Goal: Task Accomplishment & Management: Manage account settings

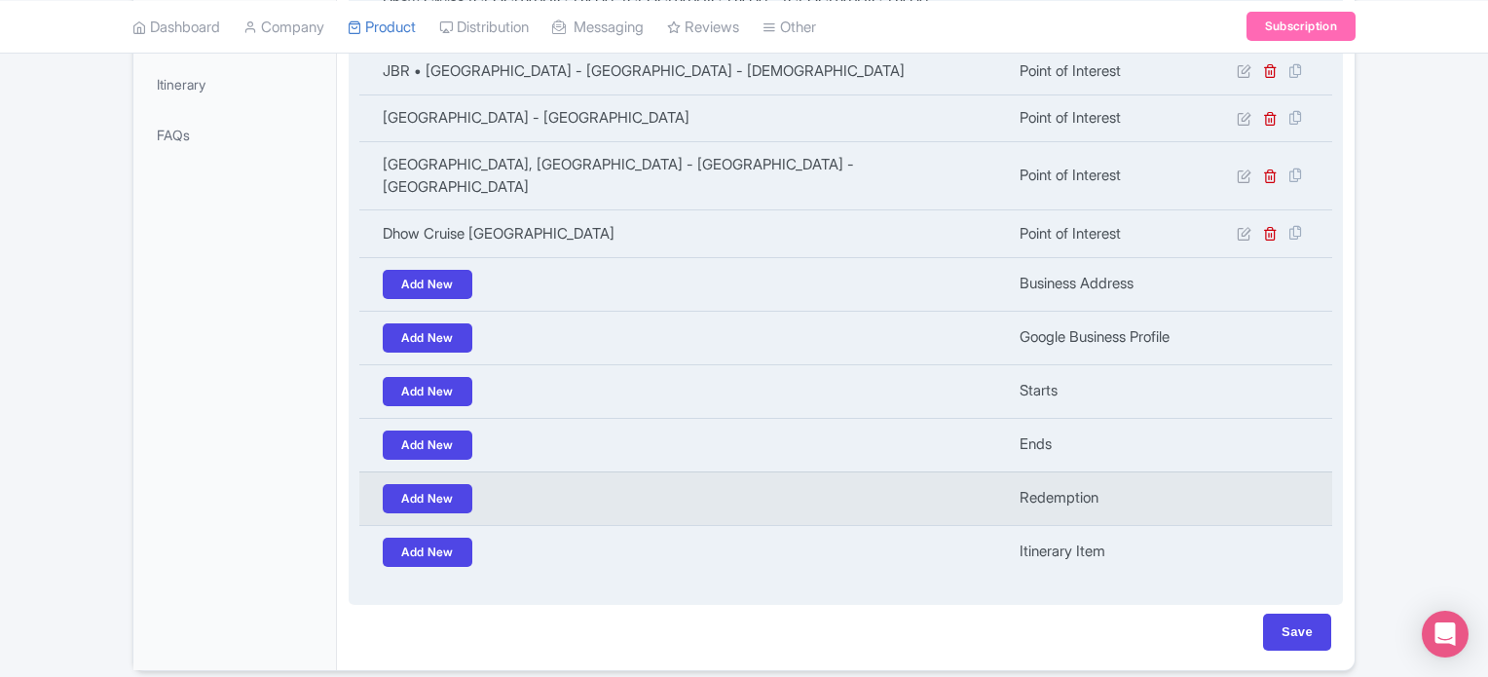
scroll to position [611, 0]
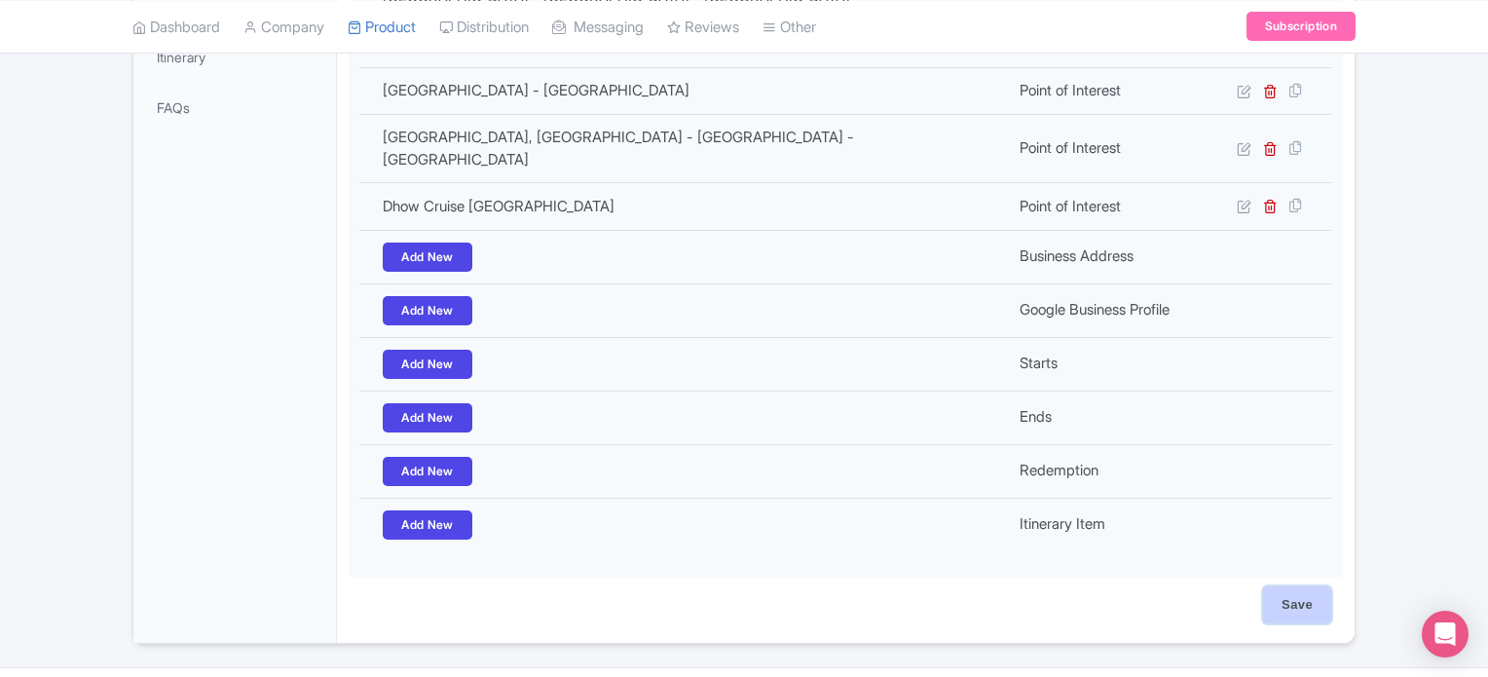
click at [1311, 586] on input "Save" at bounding box center [1297, 604] width 68 height 37
type input "Saving..."
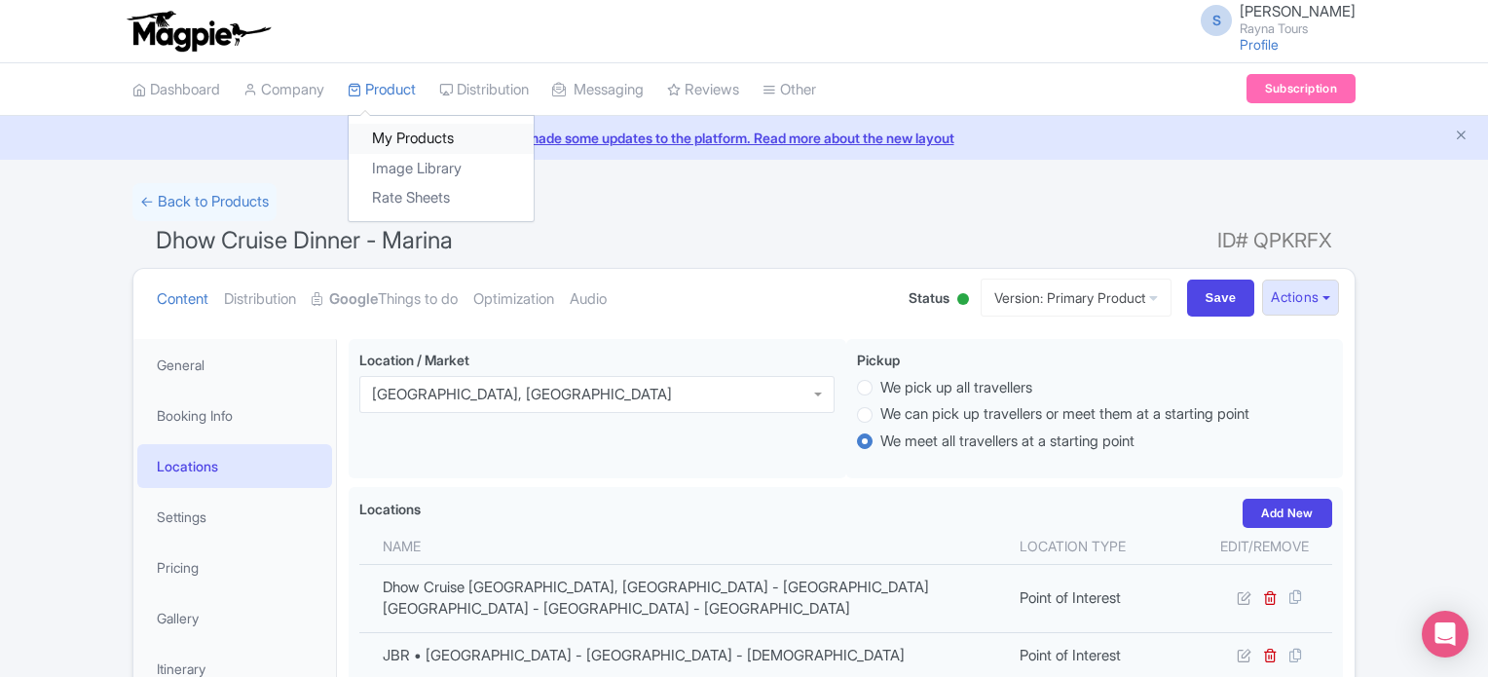
click at [393, 144] on link "My Products" at bounding box center [441, 139] width 185 height 30
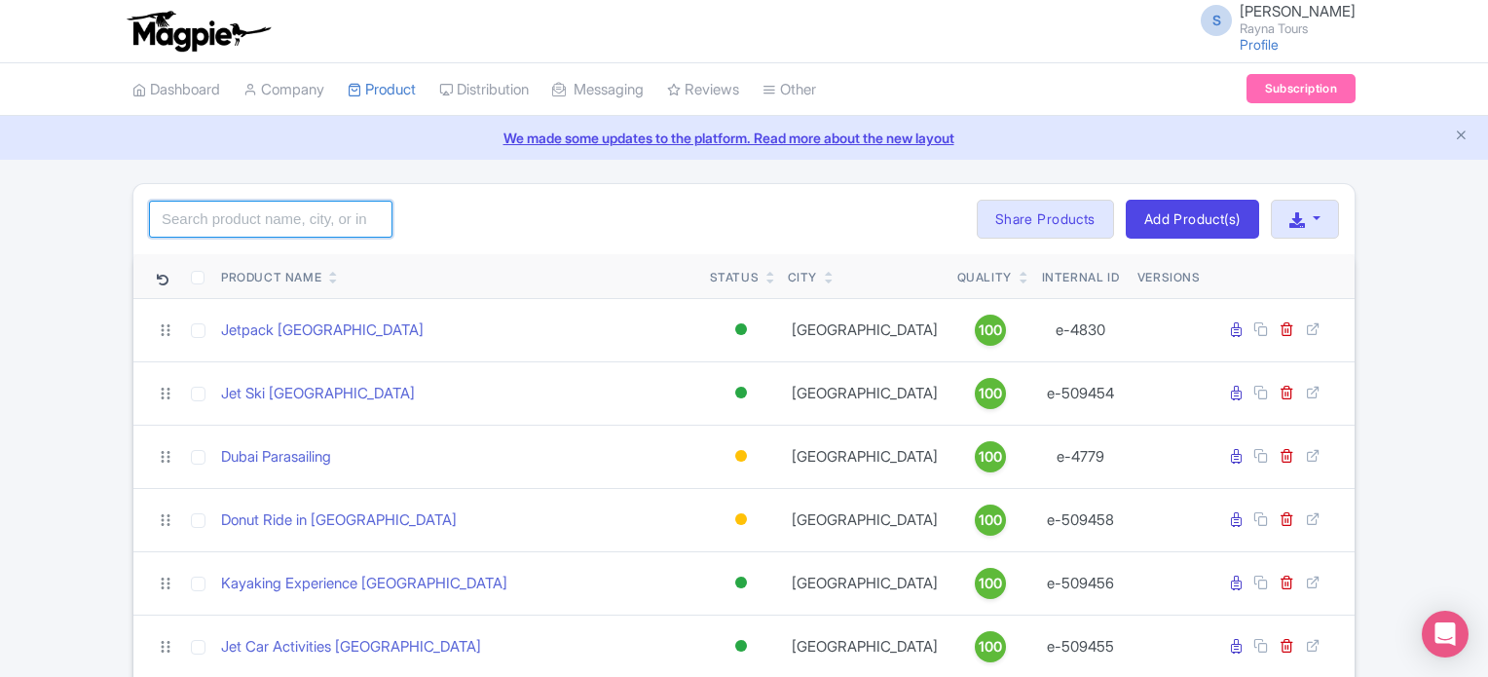
click at [328, 228] on input "search" at bounding box center [270, 219] width 243 height 37
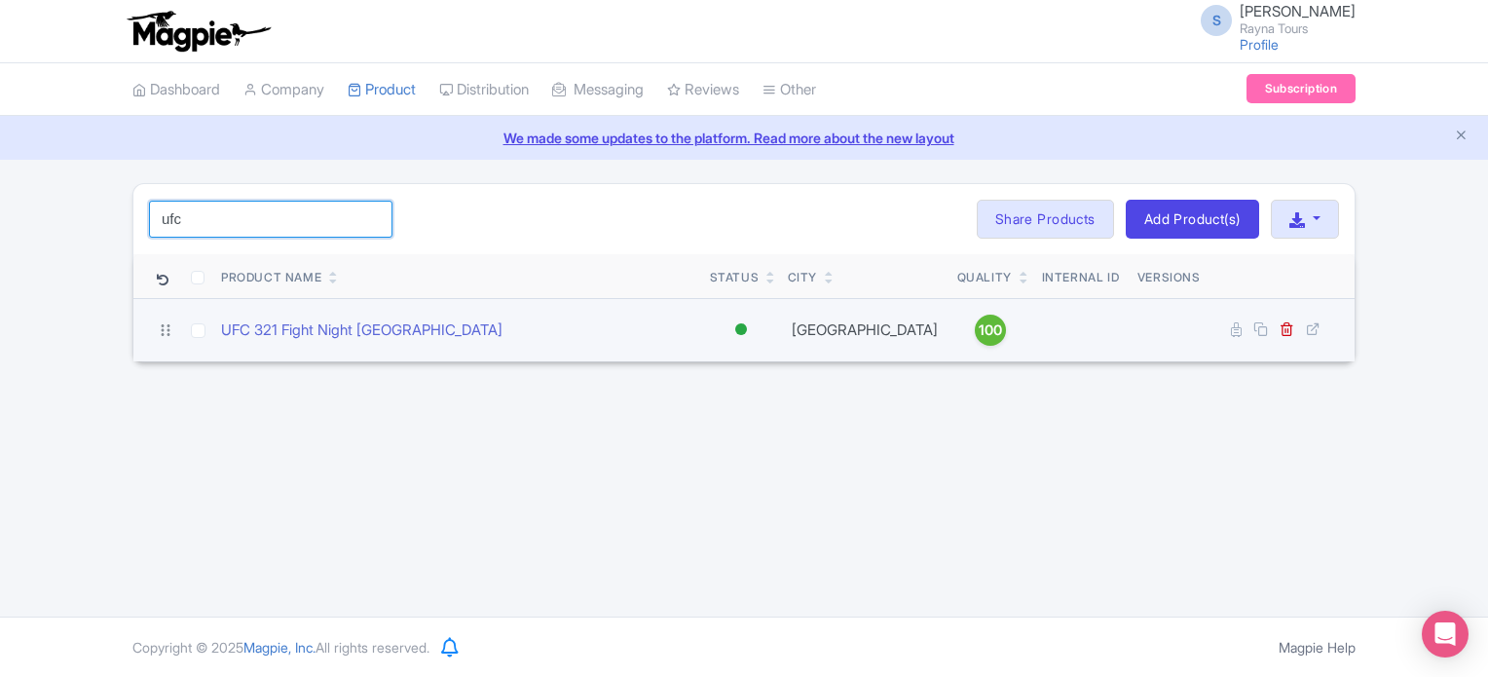
type input "ufc"
click at [196, 326] on input "checkbox" at bounding box center [198, 330] width 15 height 15
checkbox input "true"
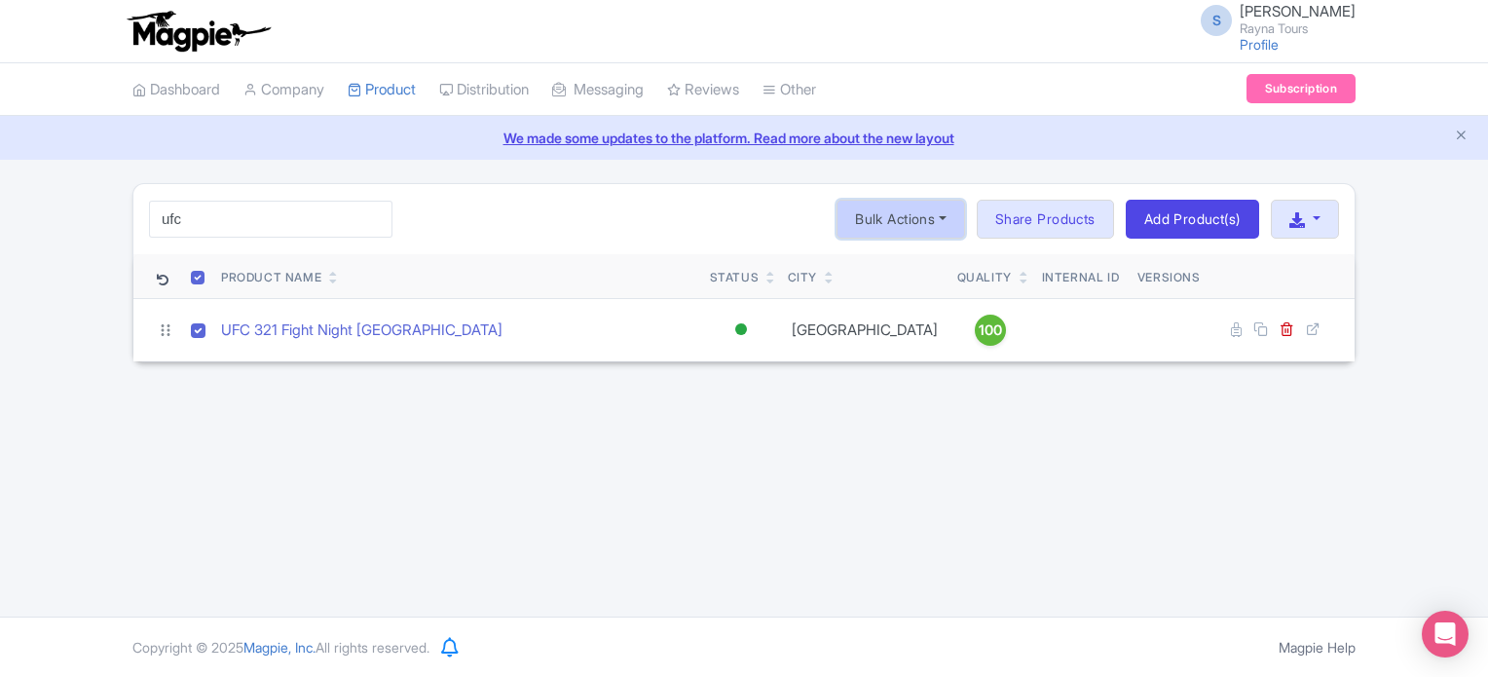
click at [938, 225] on button "Bulk Actions" at bounding box center [900, 219] width 129 height 39
click at [709, 422] on div "S Somnath Bhise Rayna Tours Profile Users Settings Sign out Dashboard Company P…" at bounding box center [744, 308] width 1488 height 616
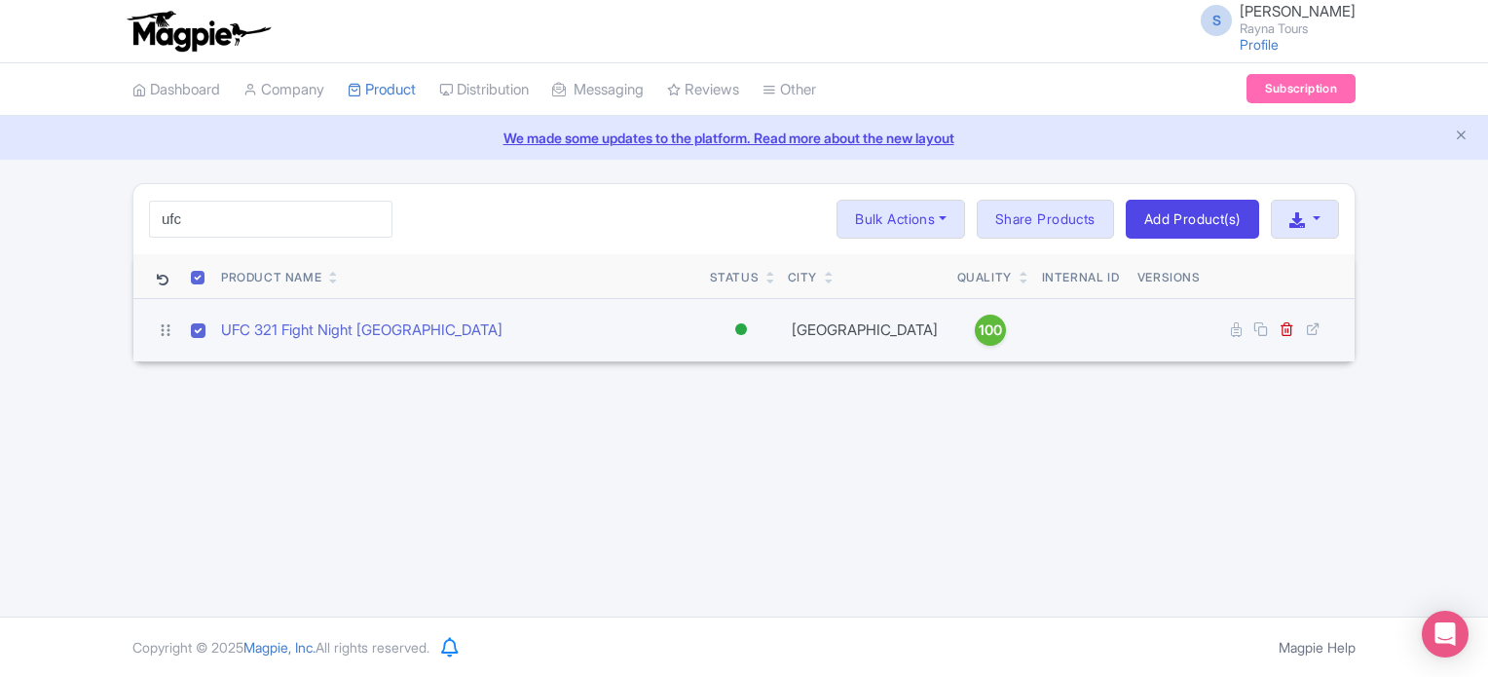
click at [737, 328] on div at bounding box center [741, 329] width 12 height 12
click at [678, 404] on div "Inactive" at bounding box center [692, 399] width 115 height 36
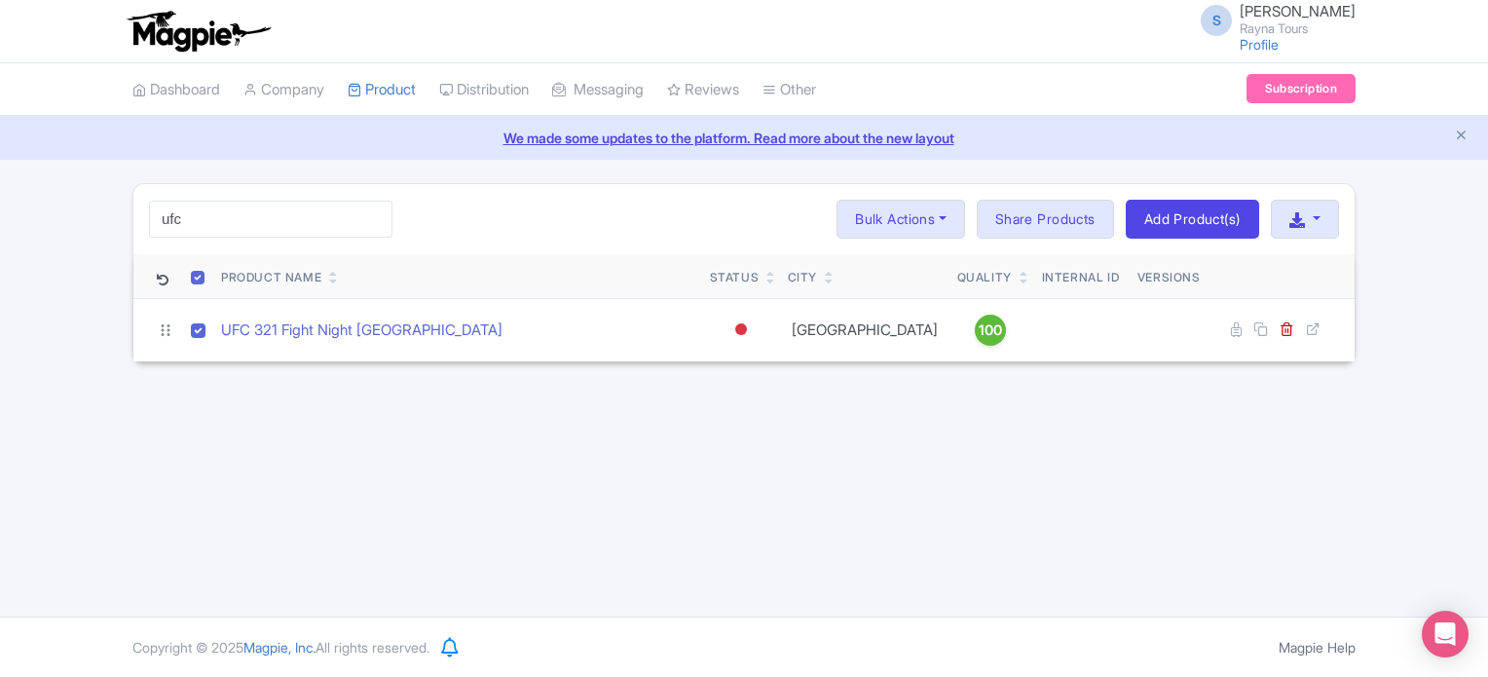
click at [932, 412] on div "S Somnath Bhise Rayna Tours Profile Users Settings Sign out Dashboard Company P…" at bounding box center [744, 308] width 1488 height 616
click at [202, 276] on input "checkbox" at bounding box center [198, 278] width 14 height 14
checkbox input "false"
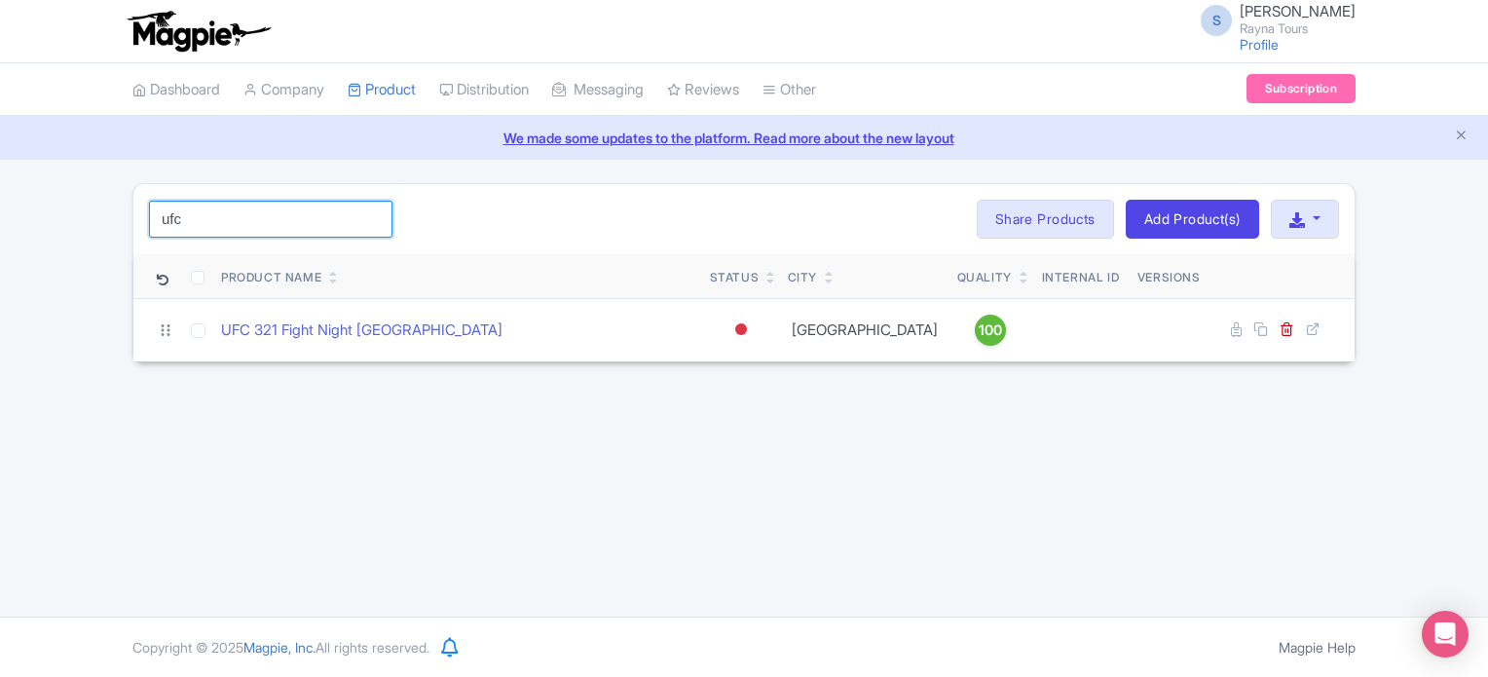
click at [232, 219] on input "ufc" at bounding box center [270, 219] width 243 height 37
click at [368, 217] on input "ufc" at bounding box center [270, 219] width 243 height 37
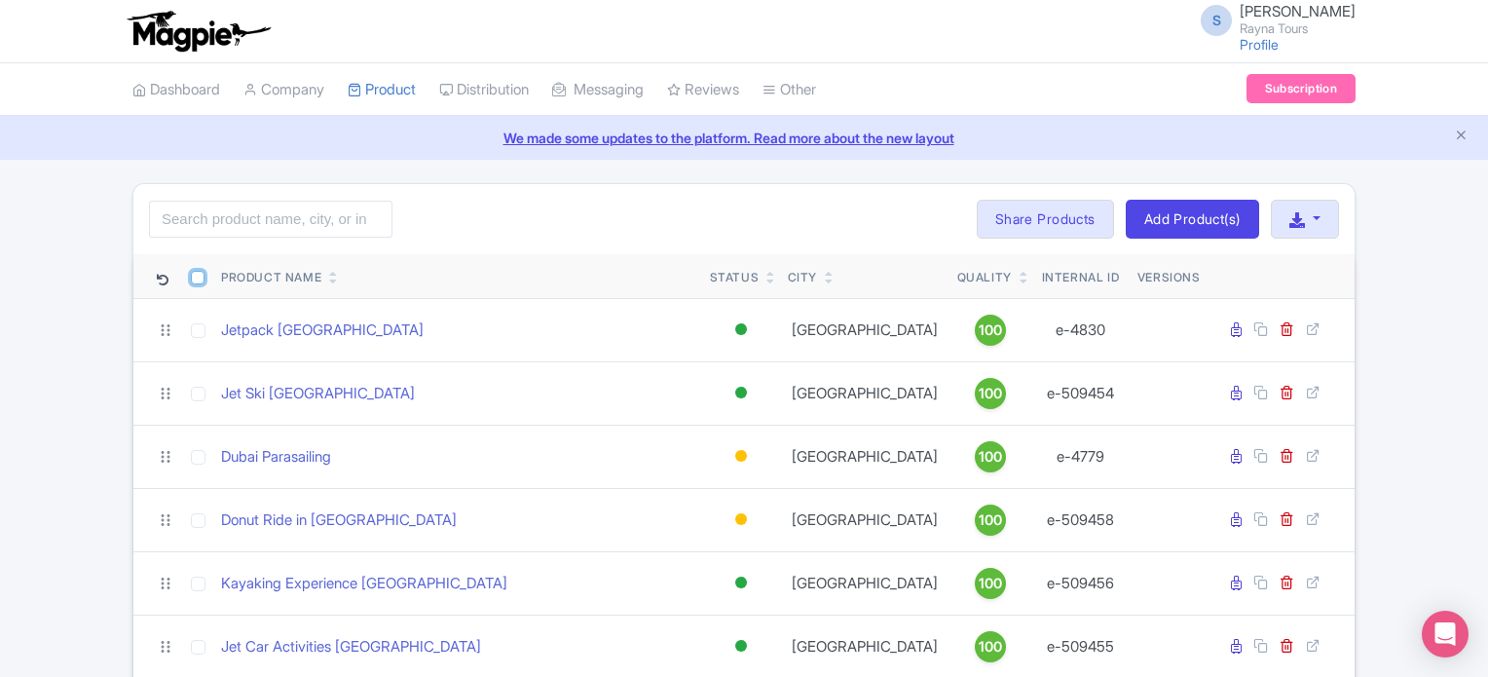
click at [199, 278] on input "checkbox" at bounding box center [198, 278] width 14 height 14
checkbox input "true"
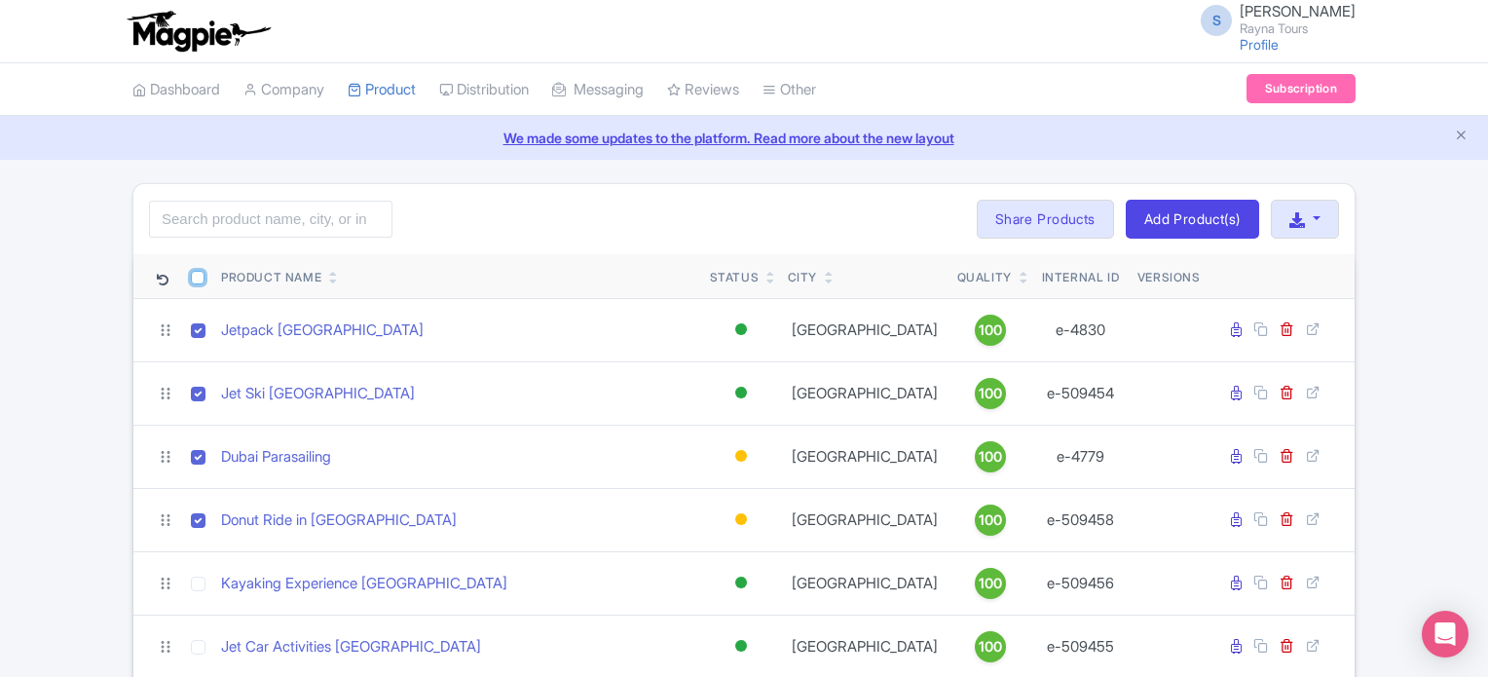
checkbox input "true"
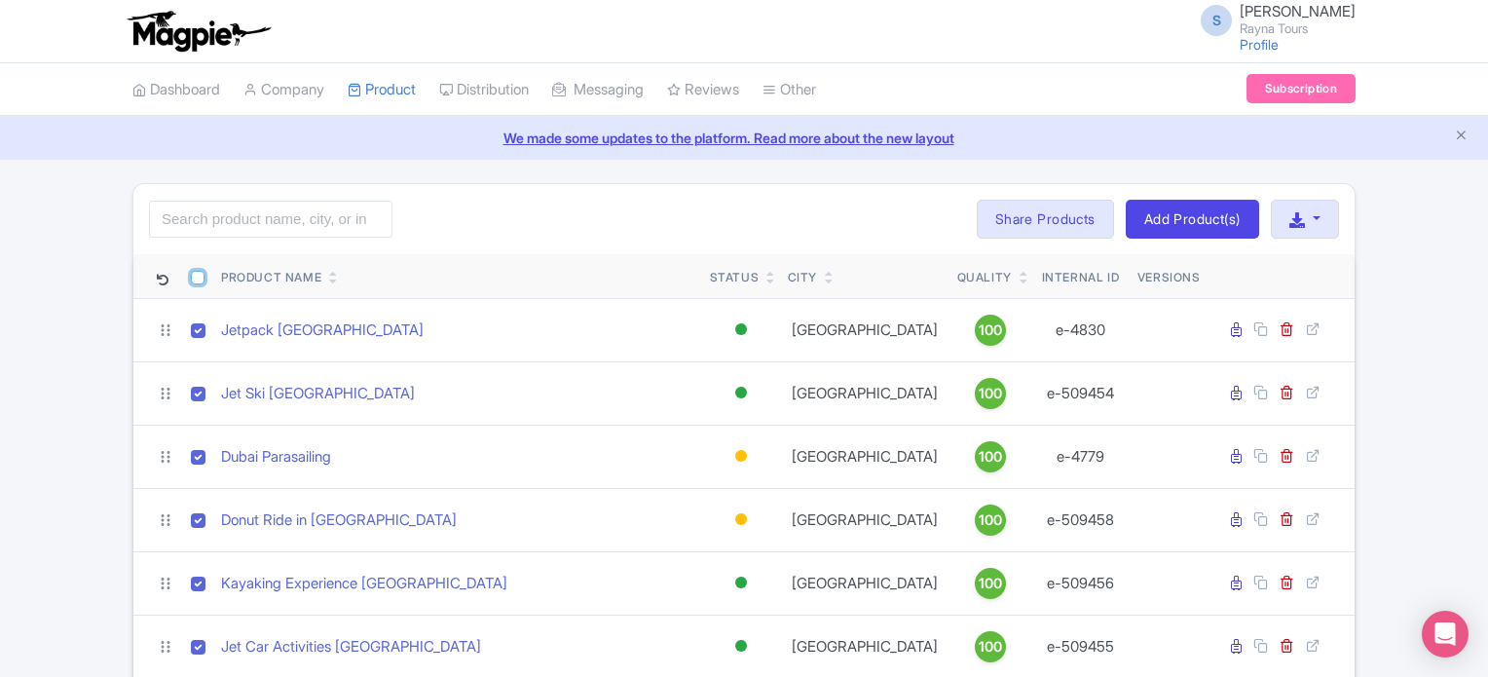
checkbox input "true"
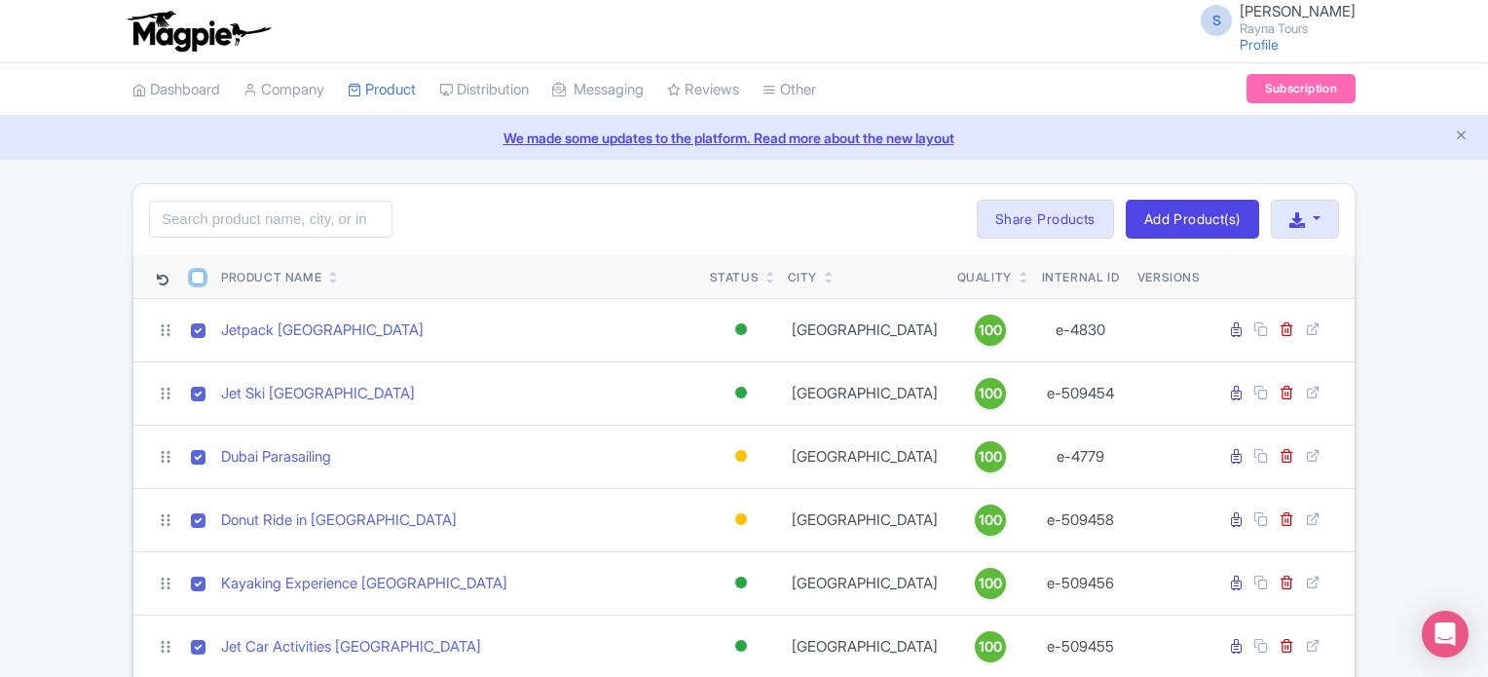
checkbox input "true"
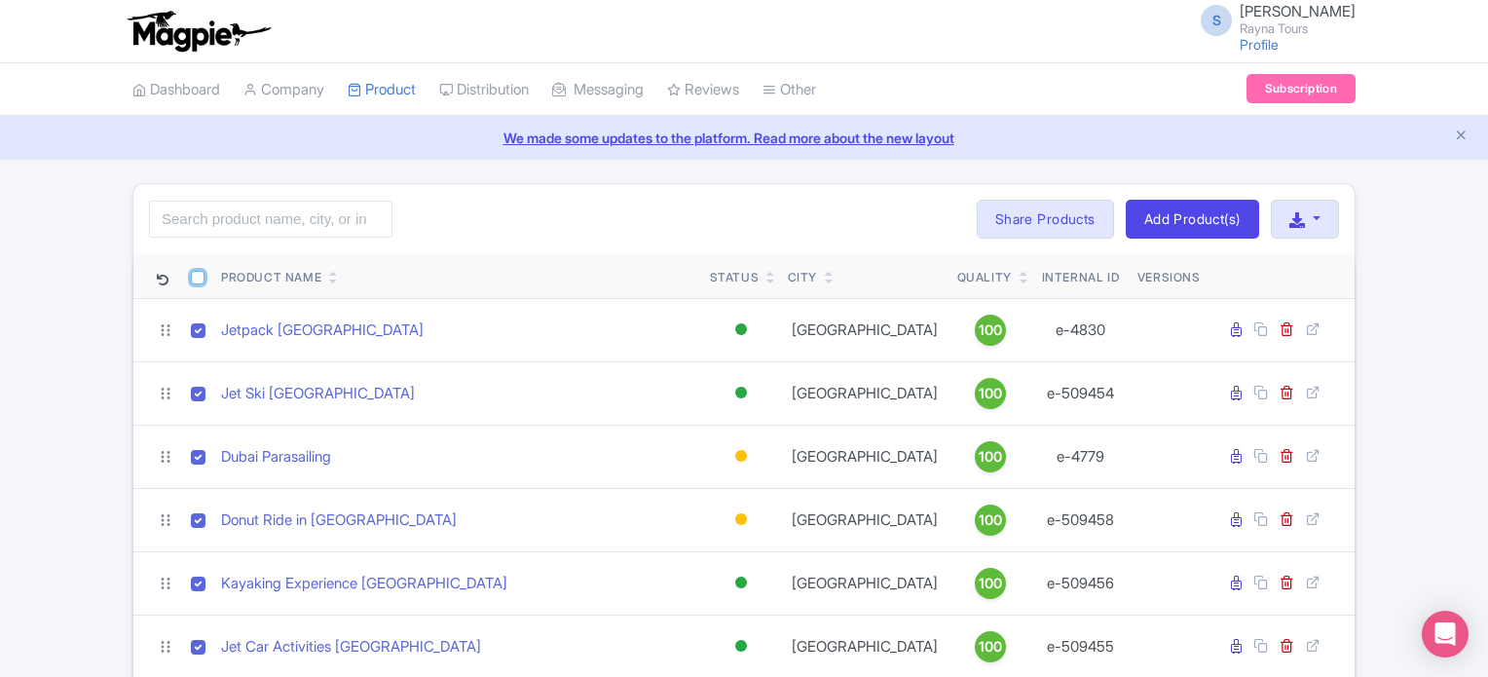
checkbox input "true"
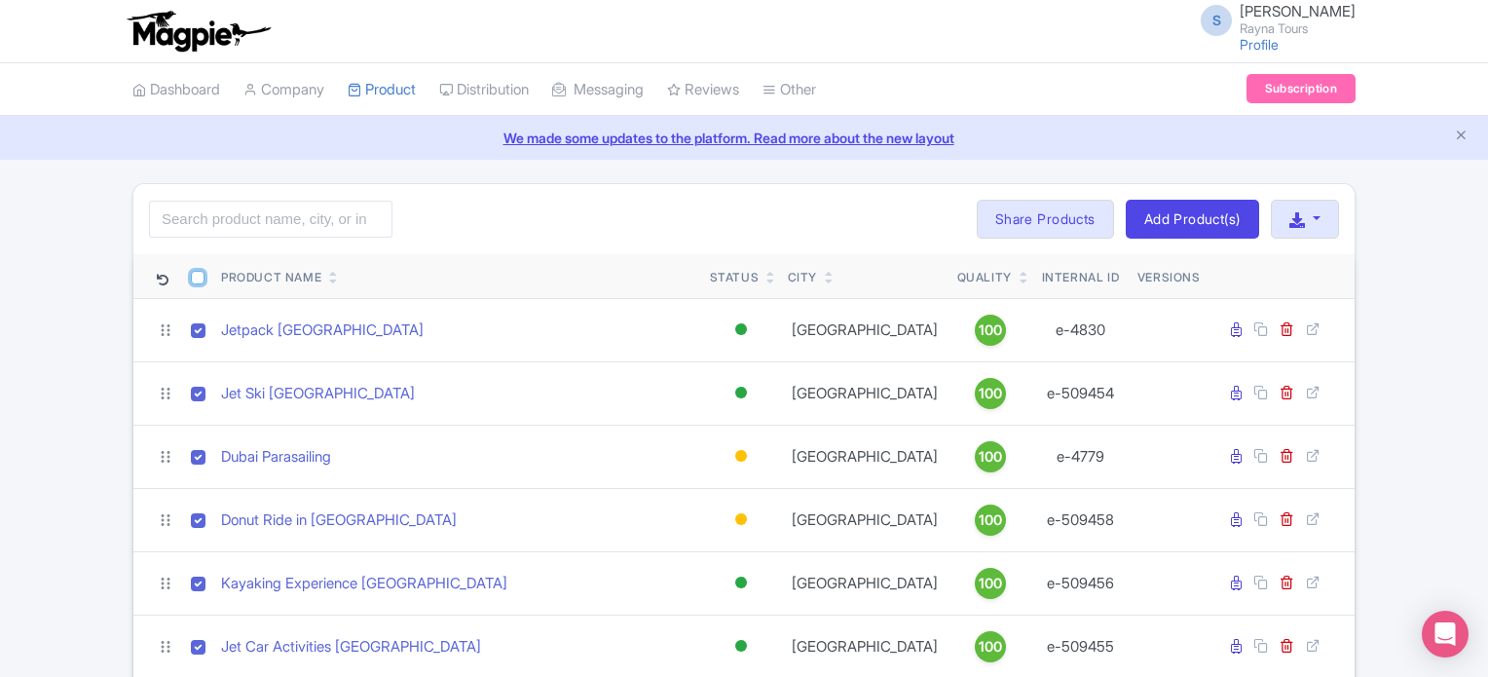
checkbox input "true"
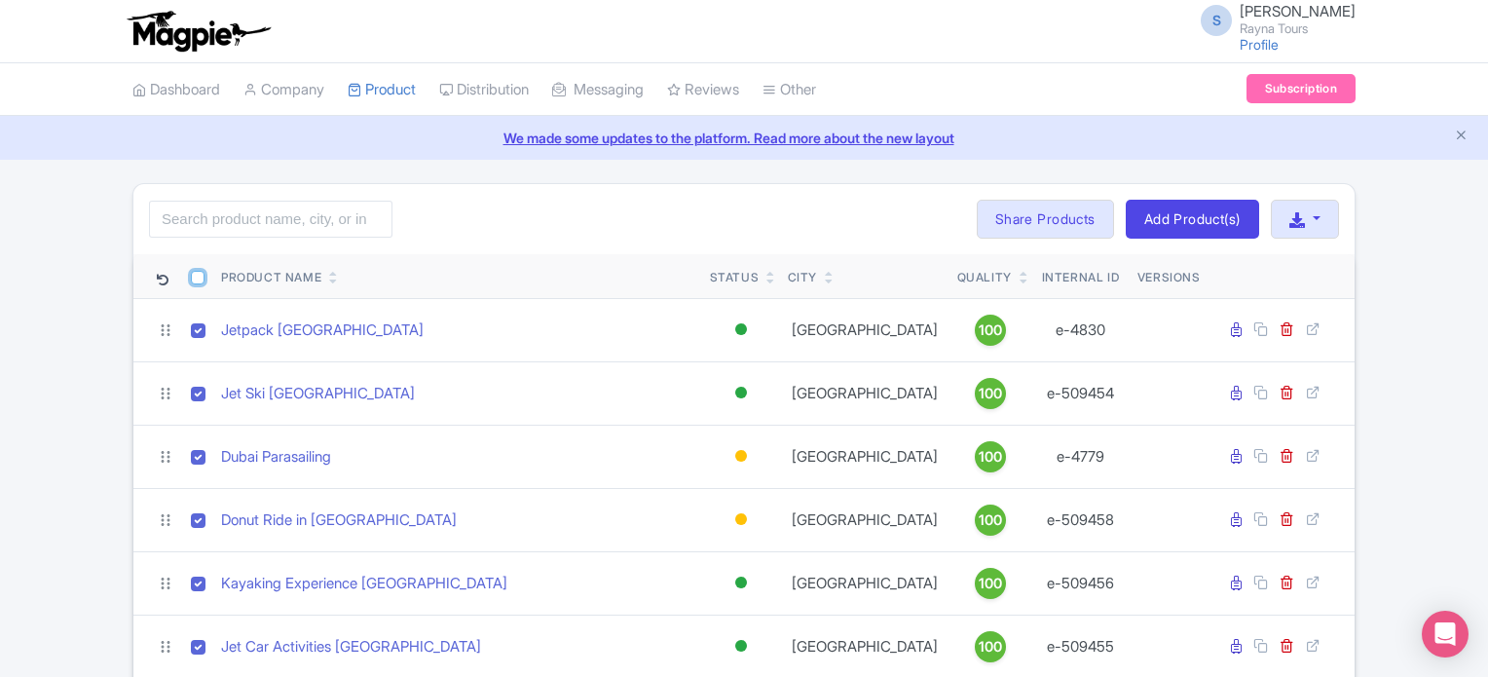
checkbox input "true"
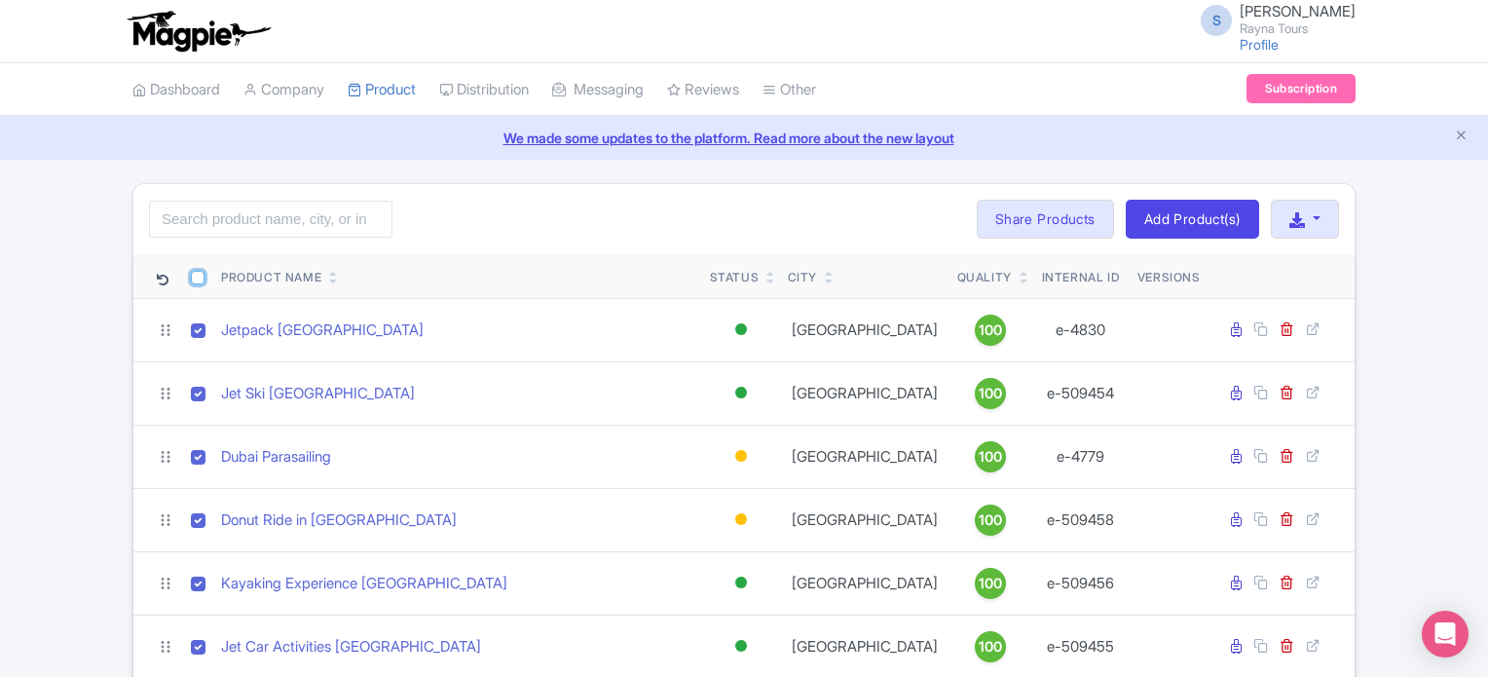
checkbox input "true"
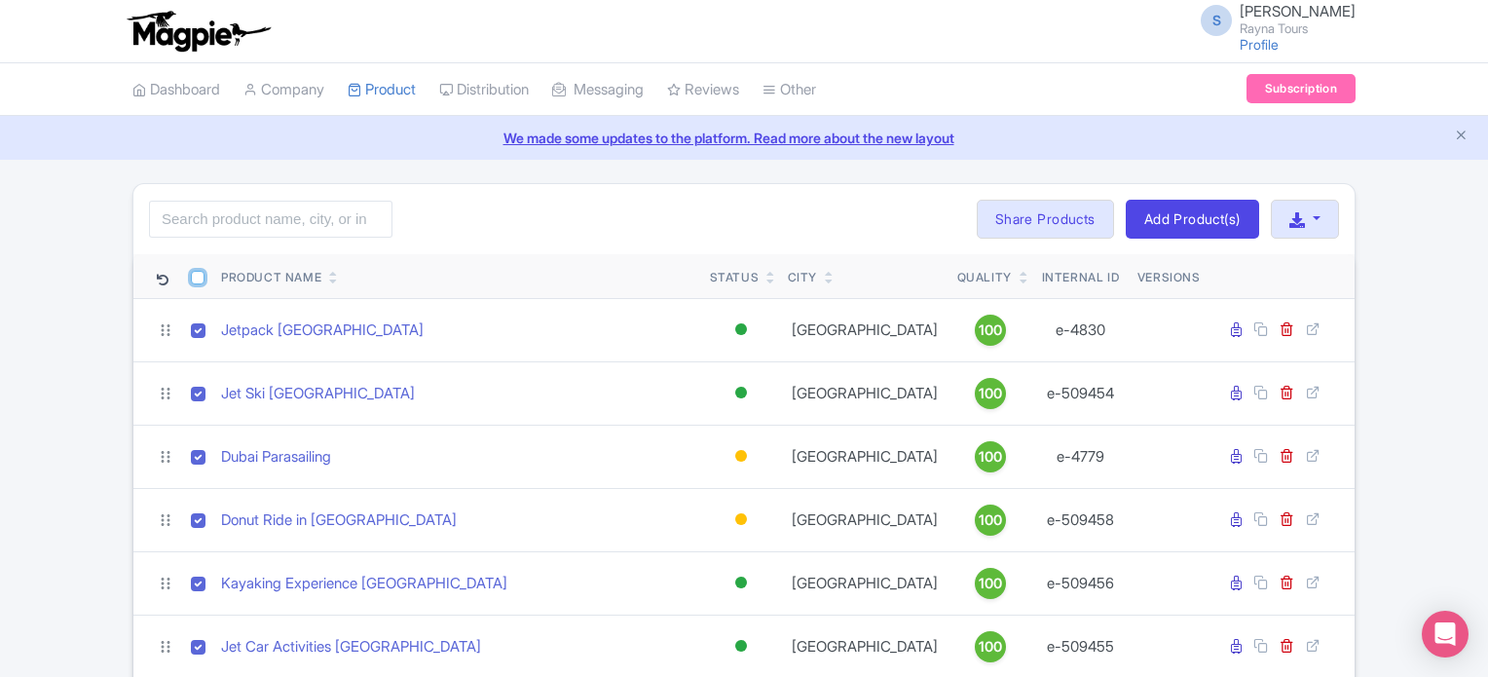
checkbox input "true"
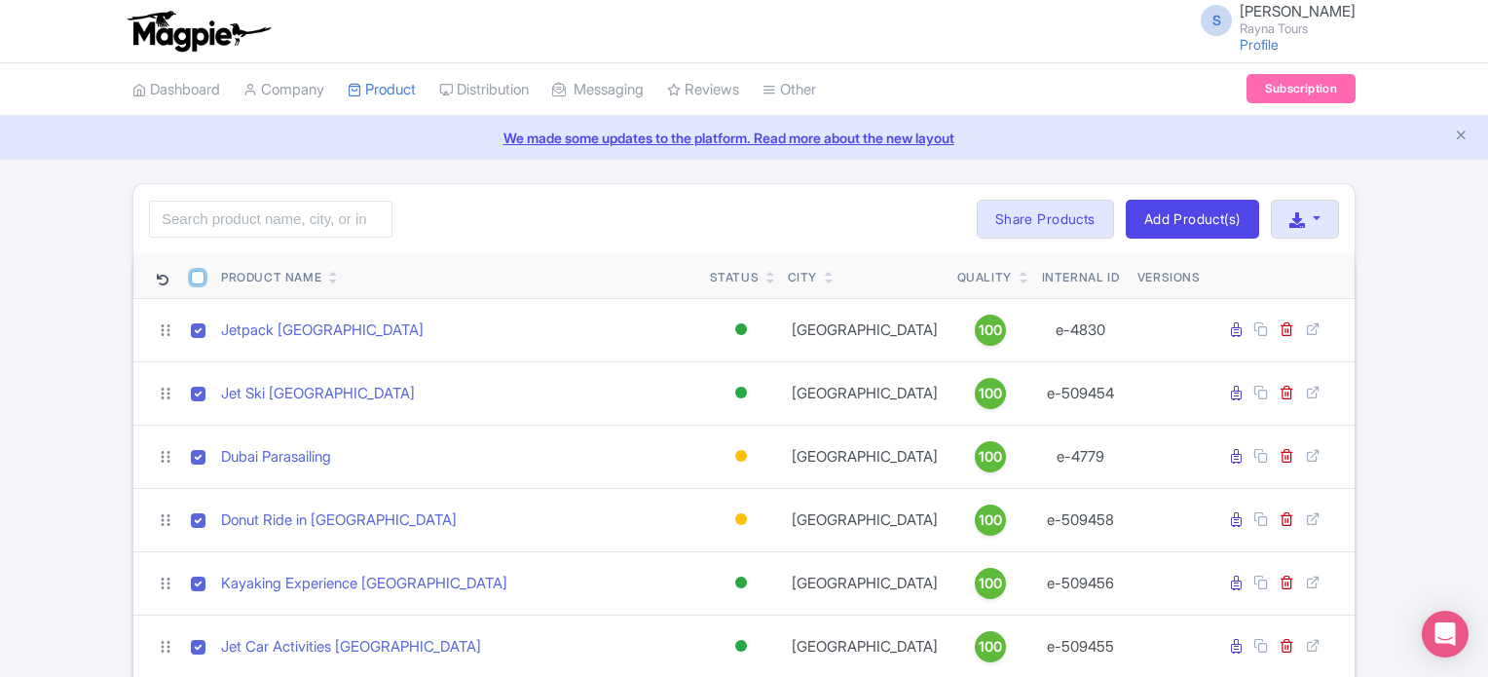
checkbox input "true"
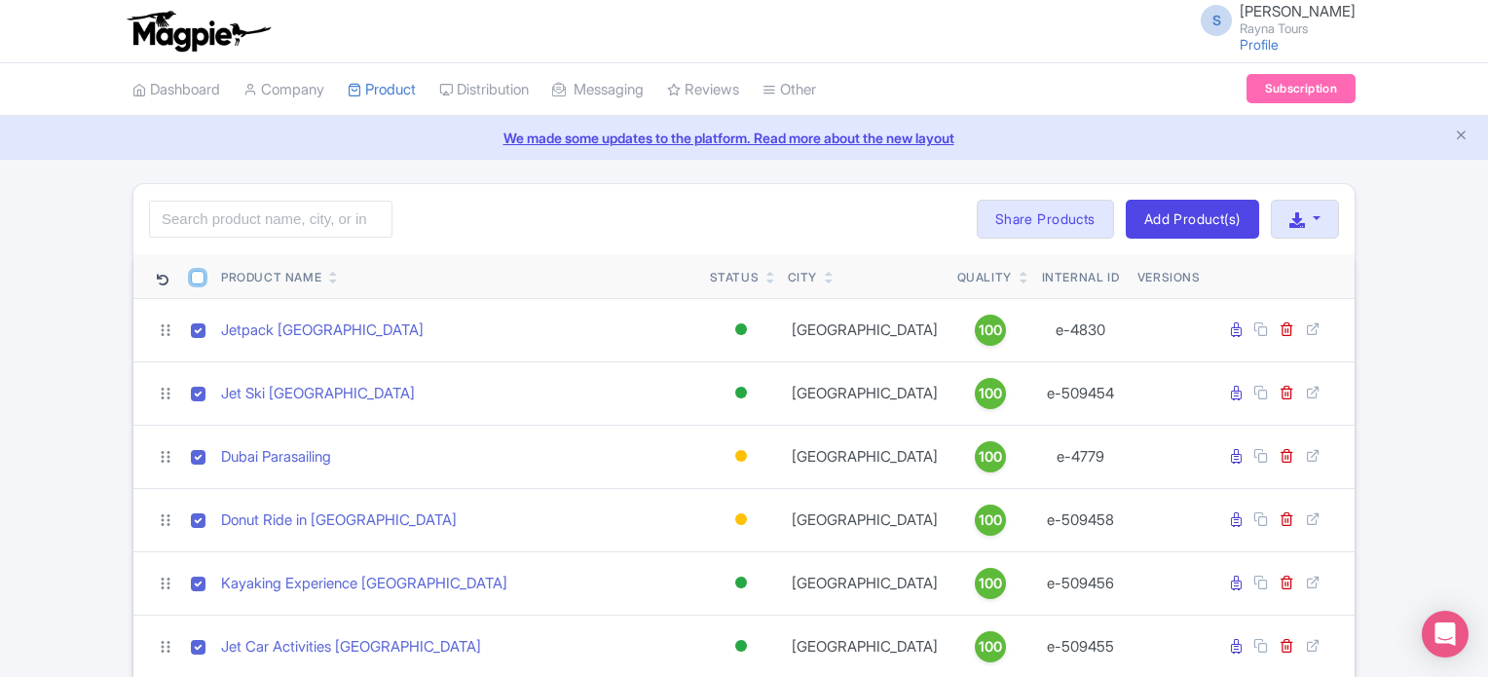
checkbox input "true"
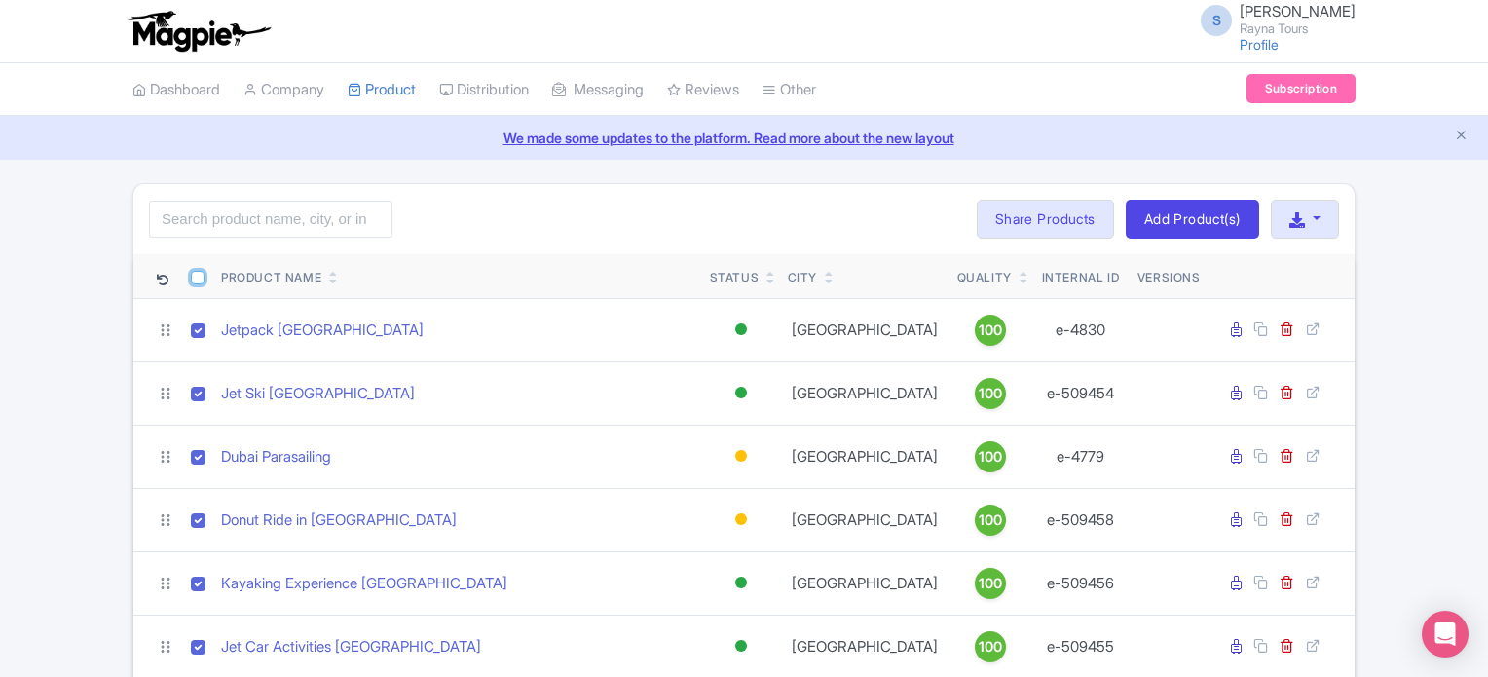
checkbox input "true"
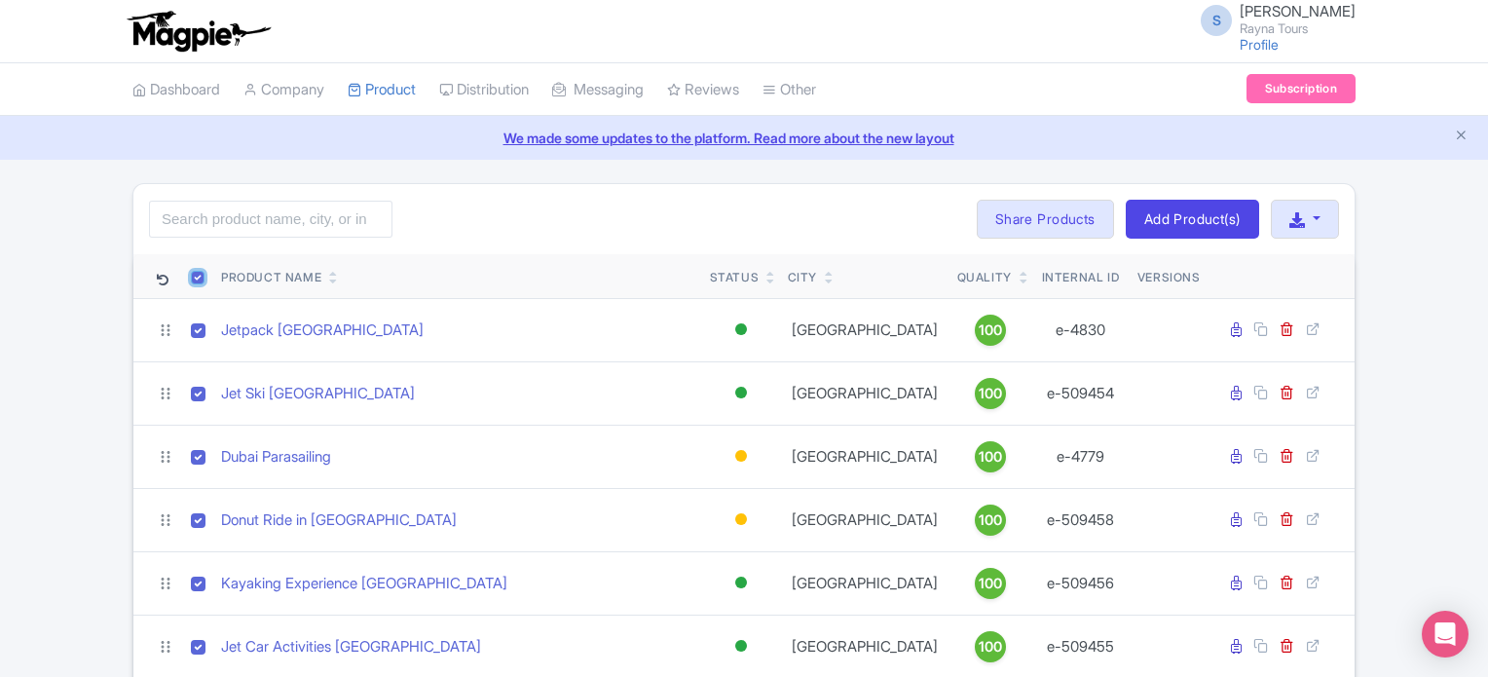
checkbox input "true"
click at [199, 278] on input "checkbox" at bounding box center [198, 278] width 14 height 14
checkbox input "false"
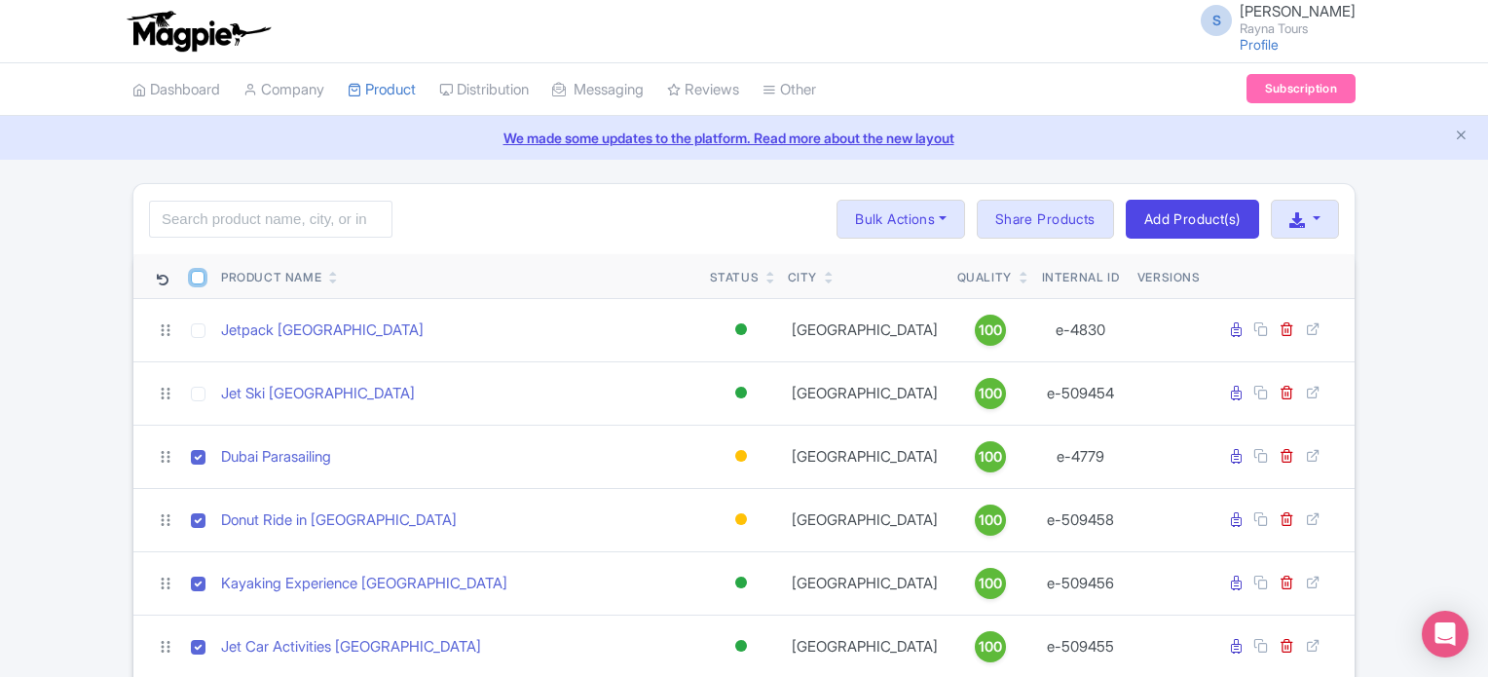
checkbox input "false"
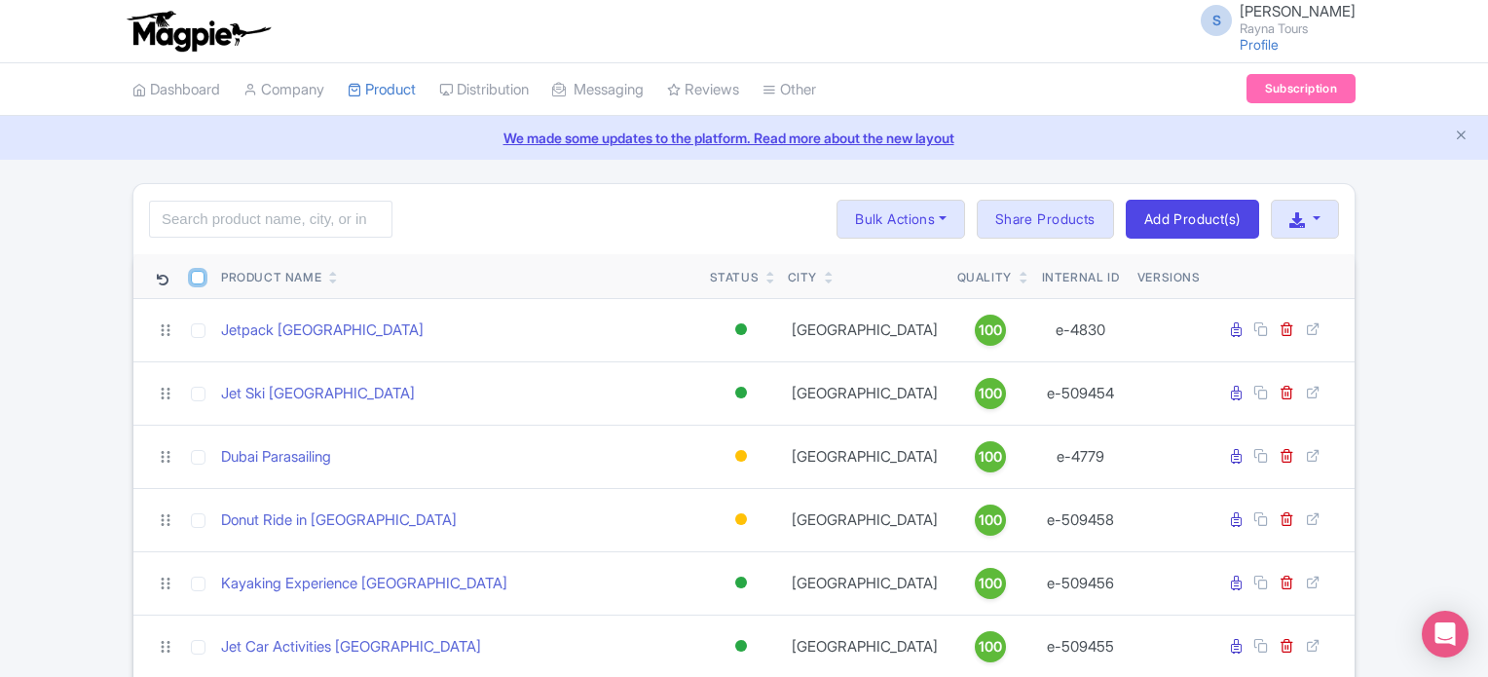
checkbox input "false"
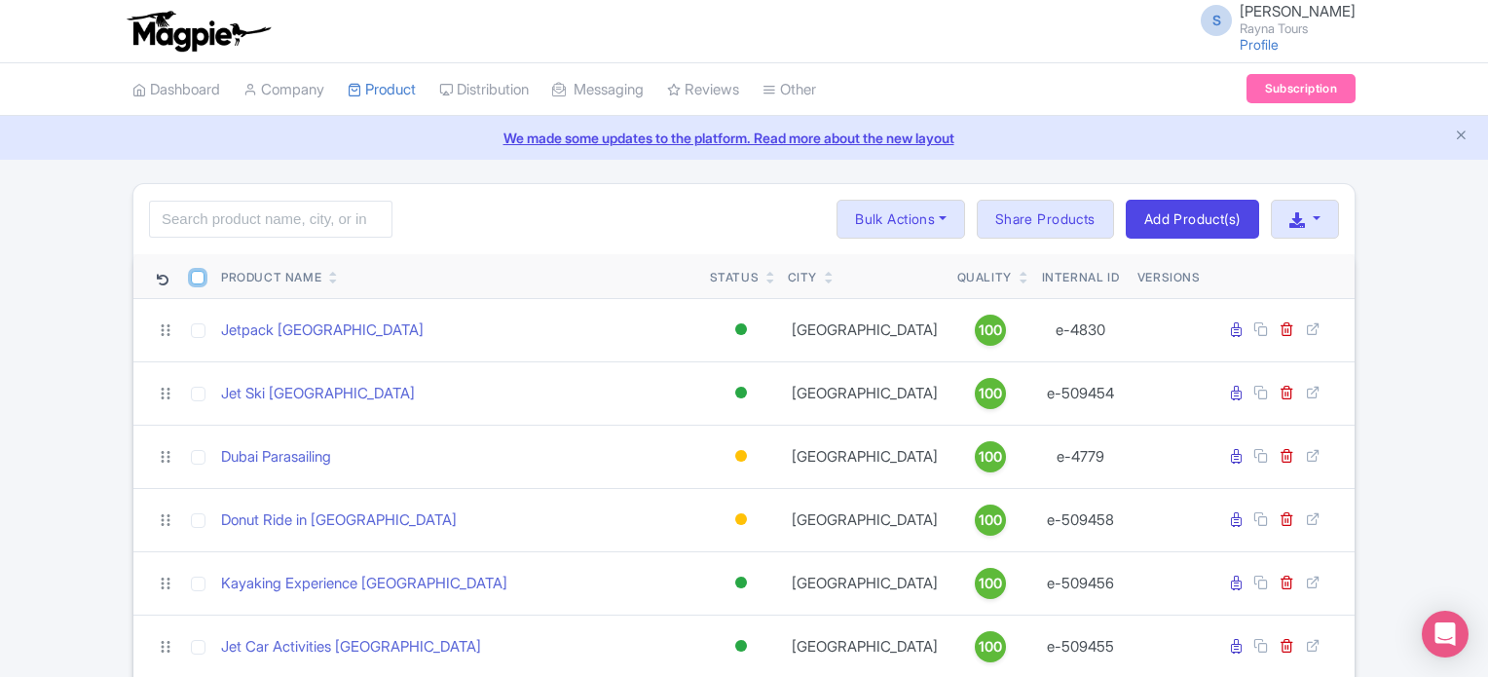
checkbox input "false"
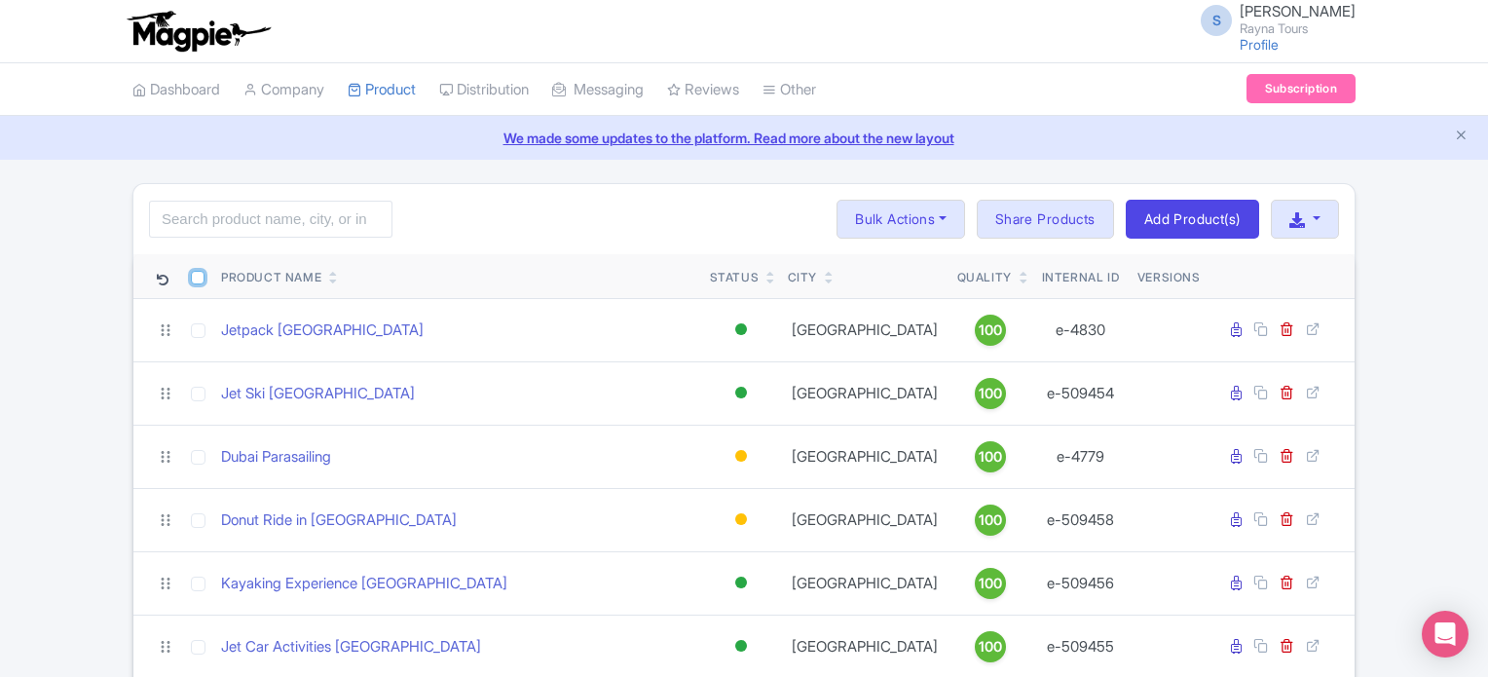
checkbox input "false"
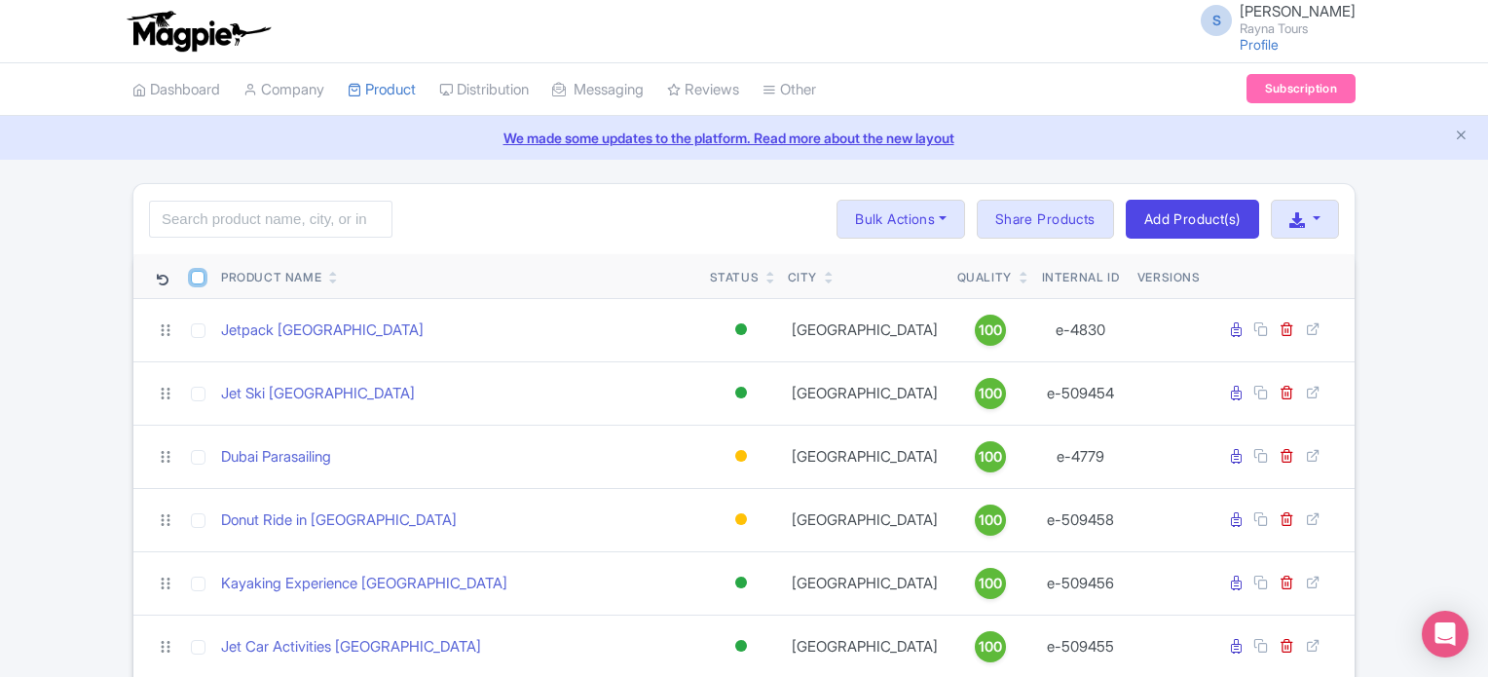
checkbox input "false"
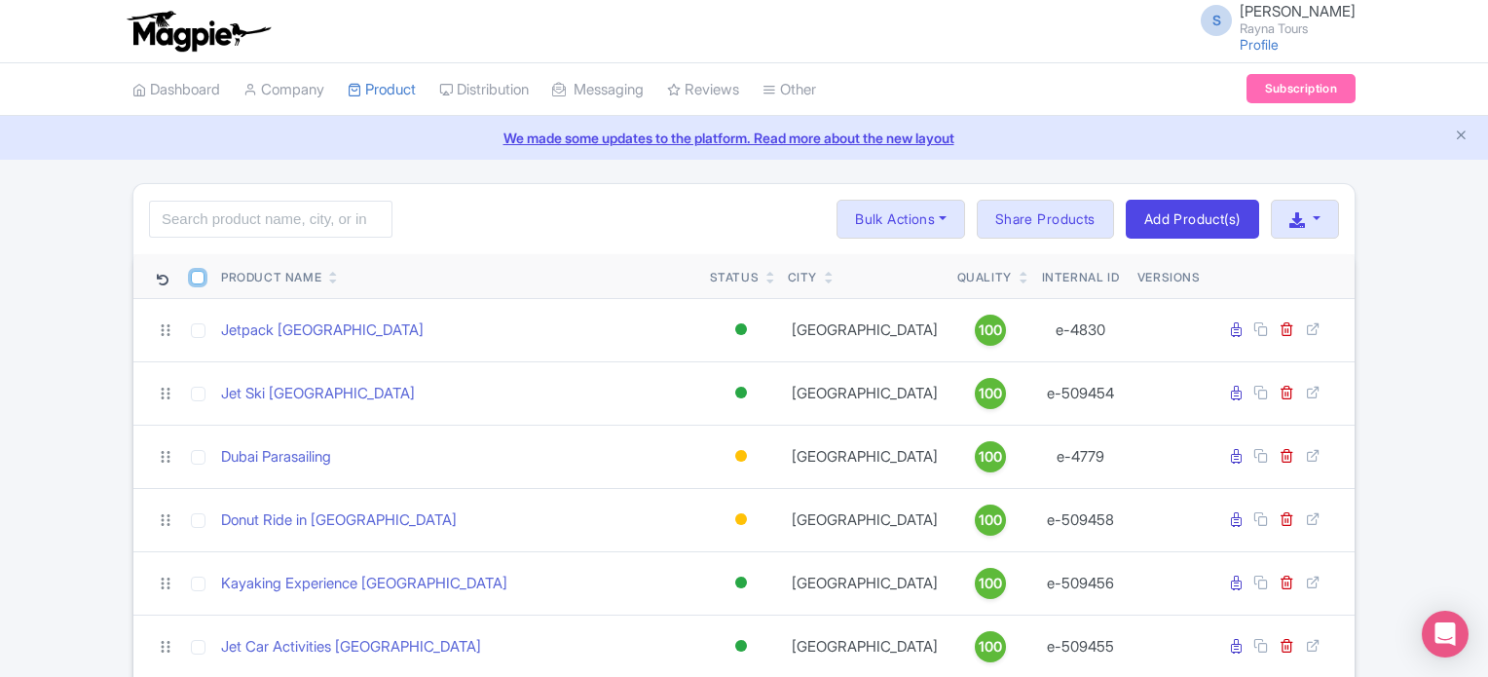
checkbox input "false"
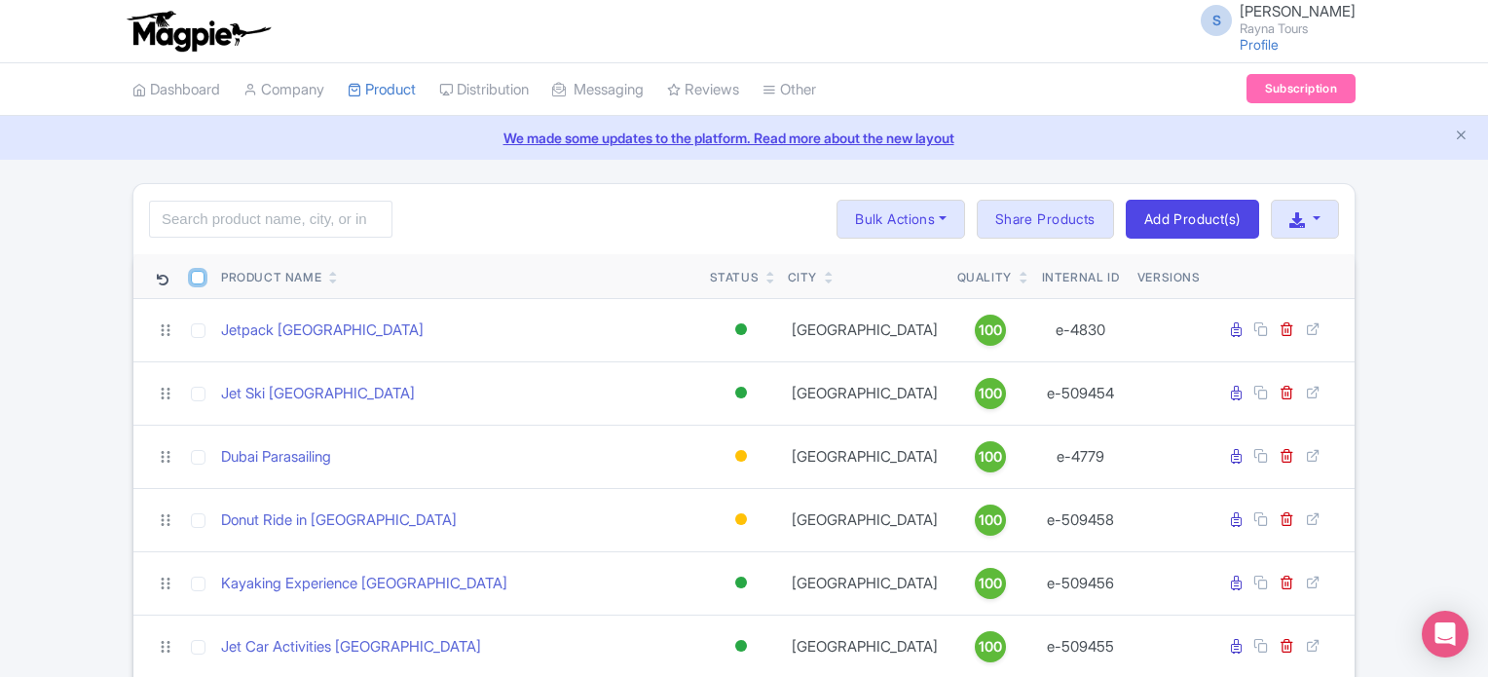
checkbox input "false"
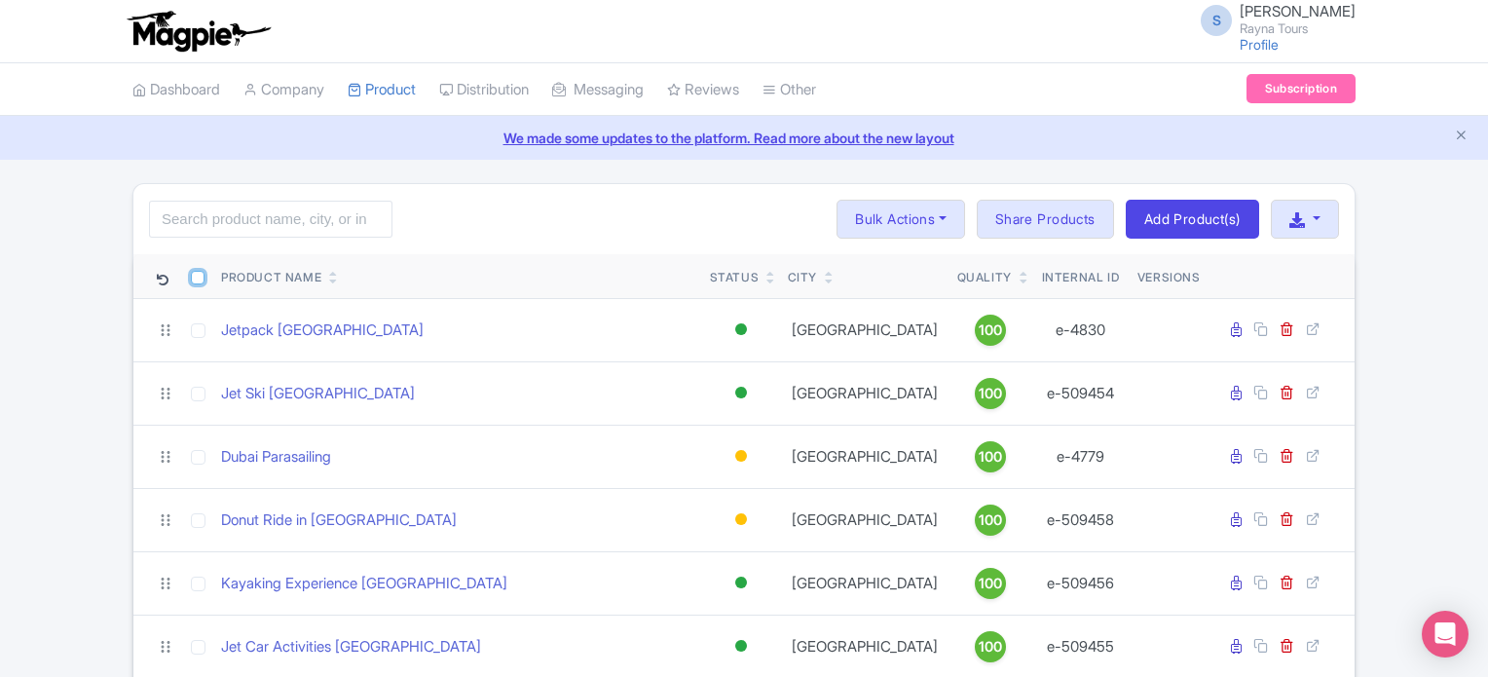
checkbox input "false"
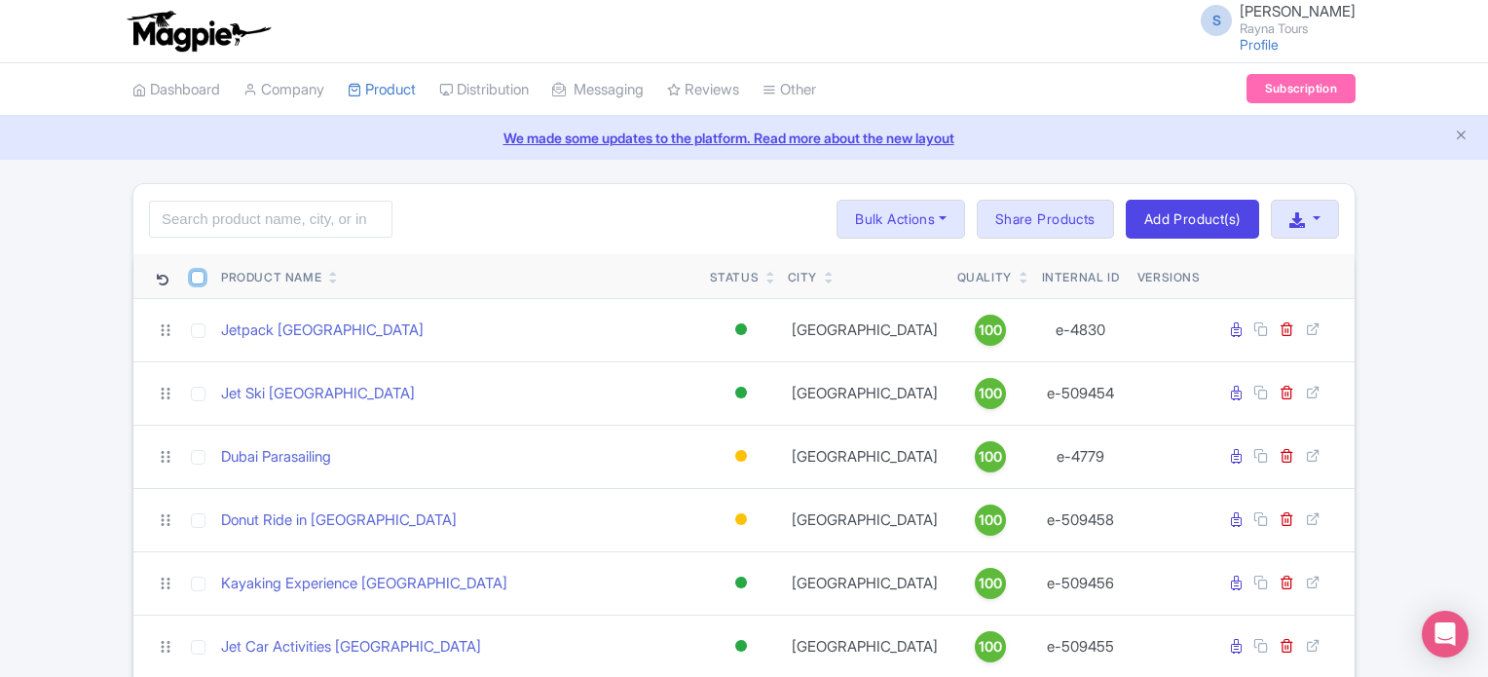
checkbox input "false"
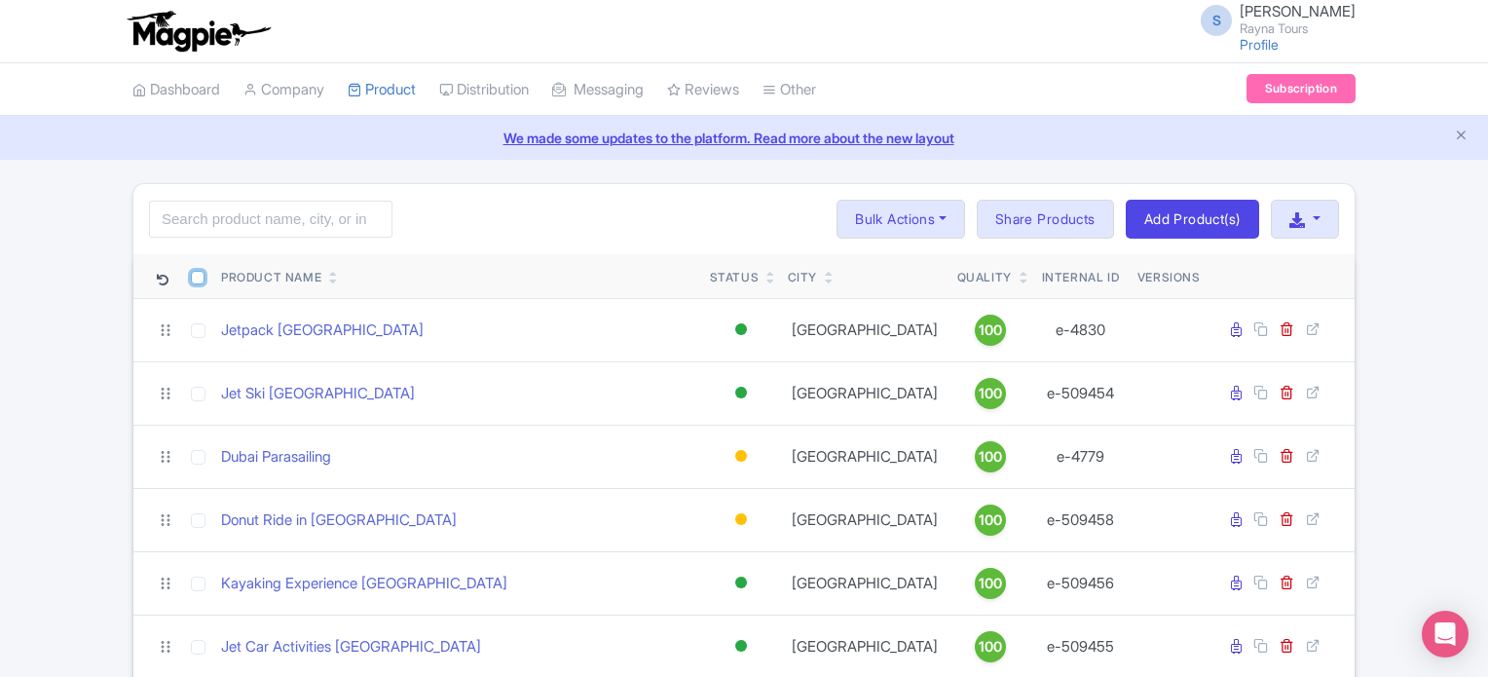
checkbox input "false"
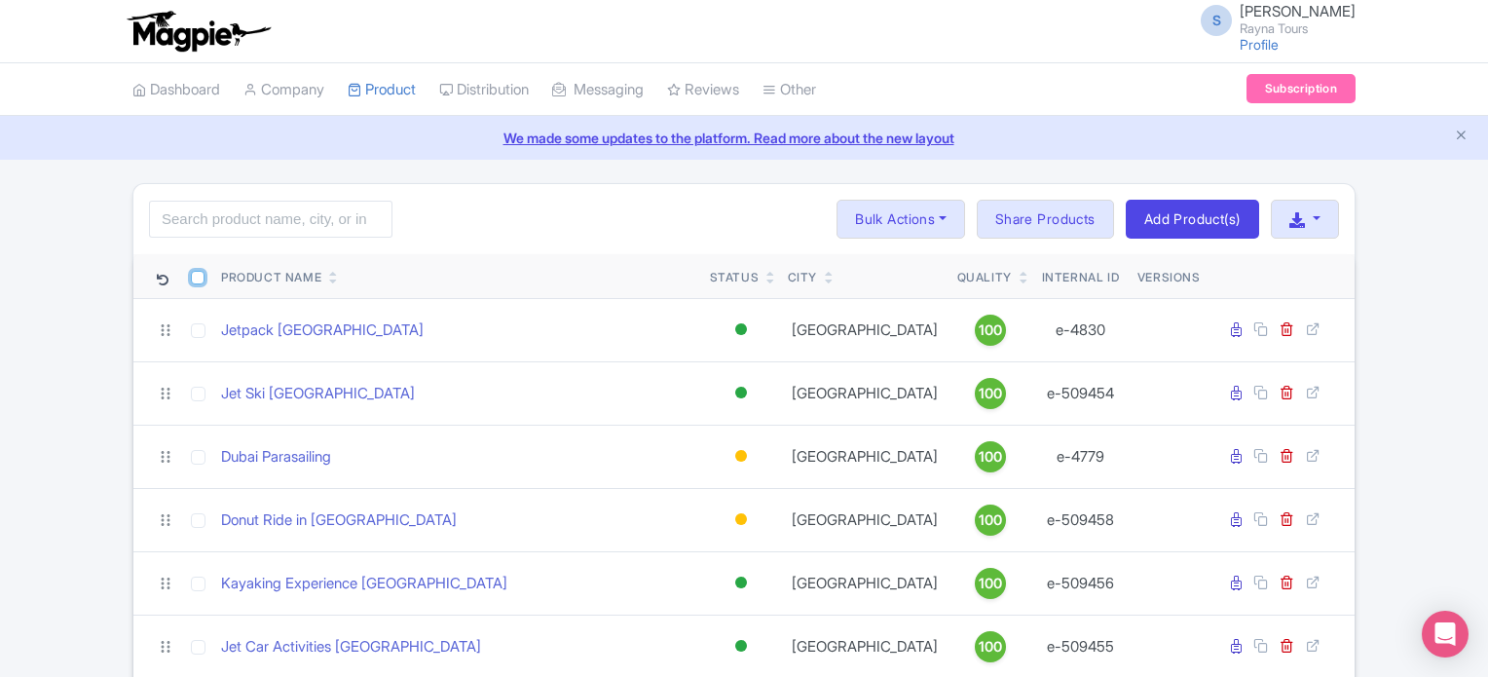
checkbox input "false"
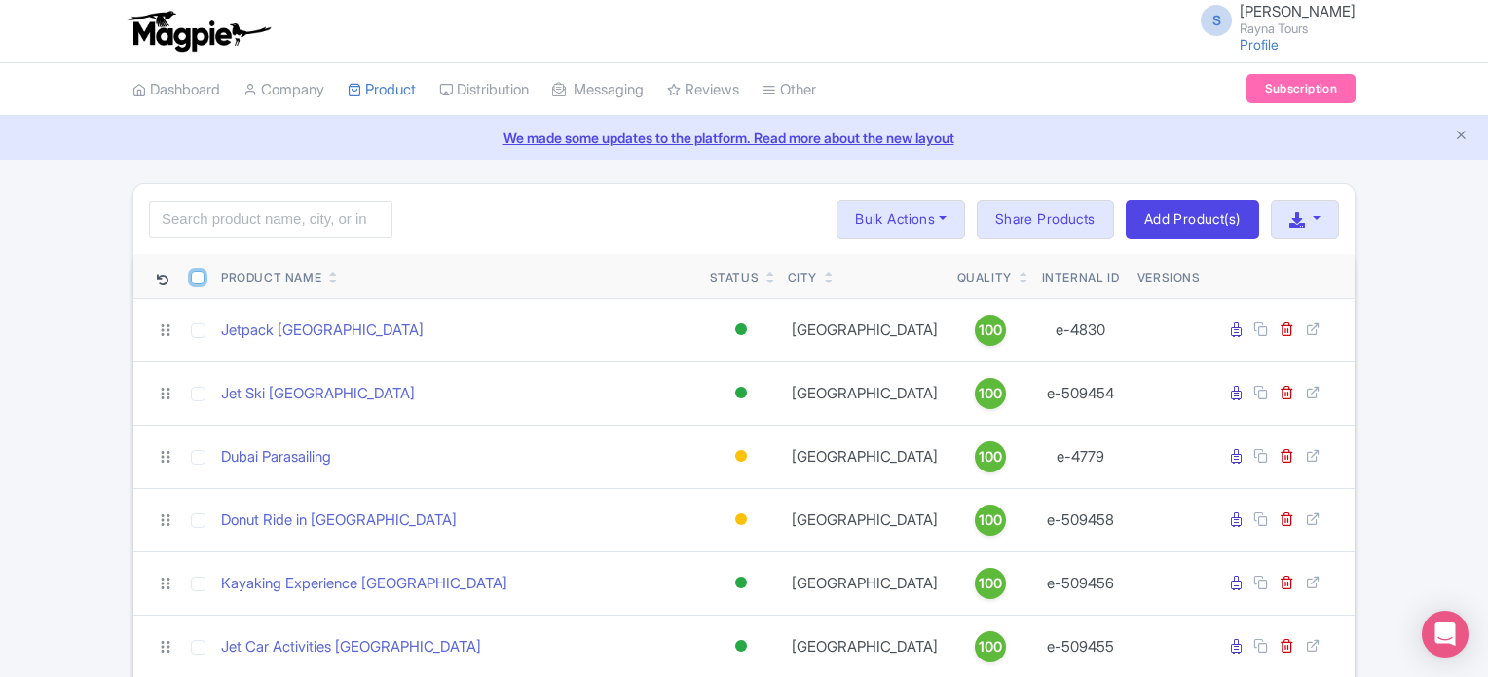
checkbox input "false"
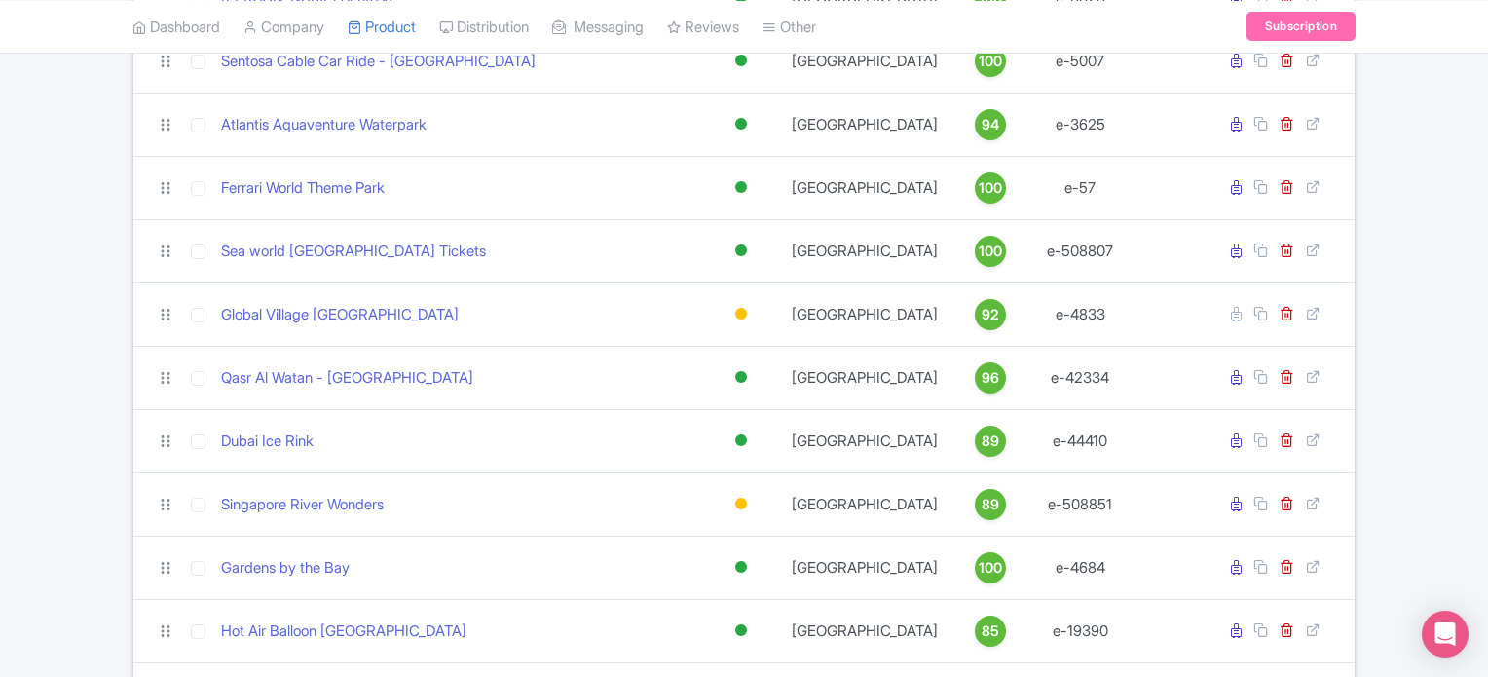
scroll to position [1850, 0]
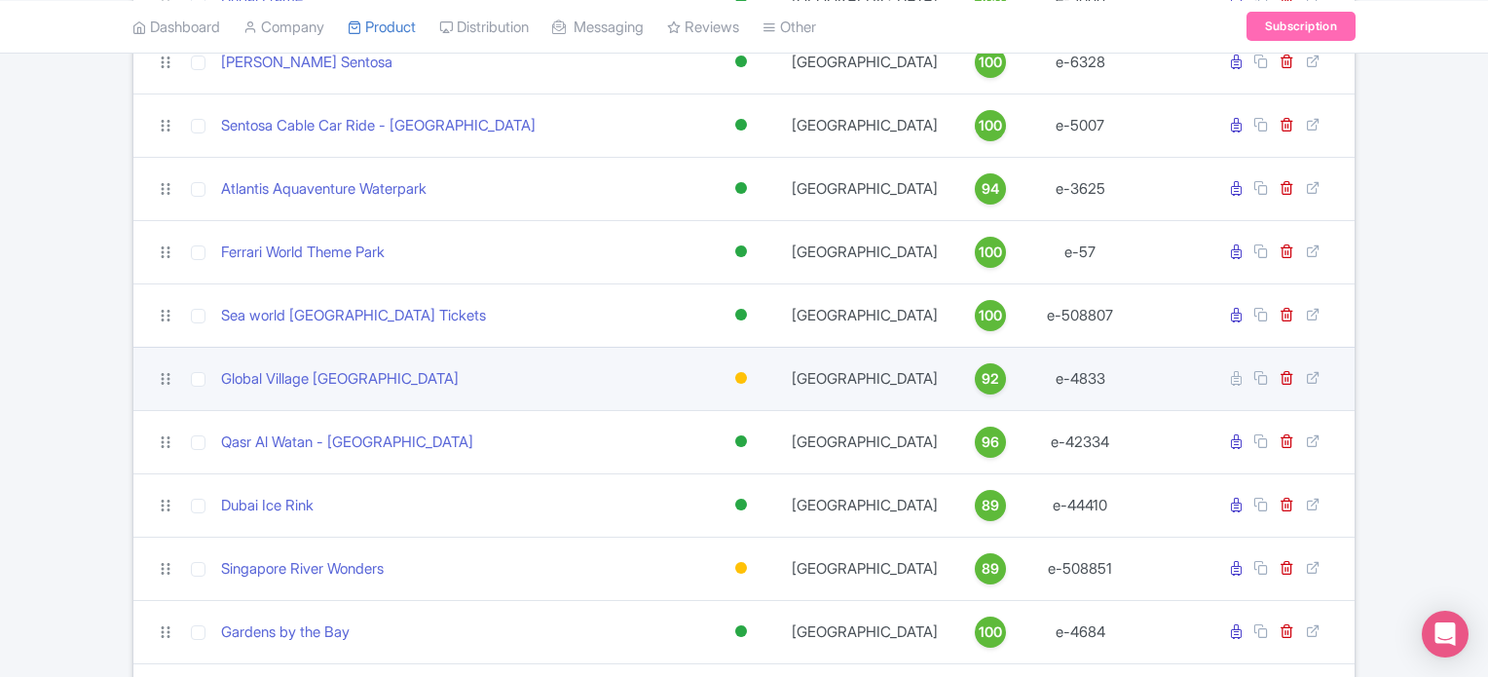
click at [744, 372] on div at bounding box center [741, 378] width 12 height 12
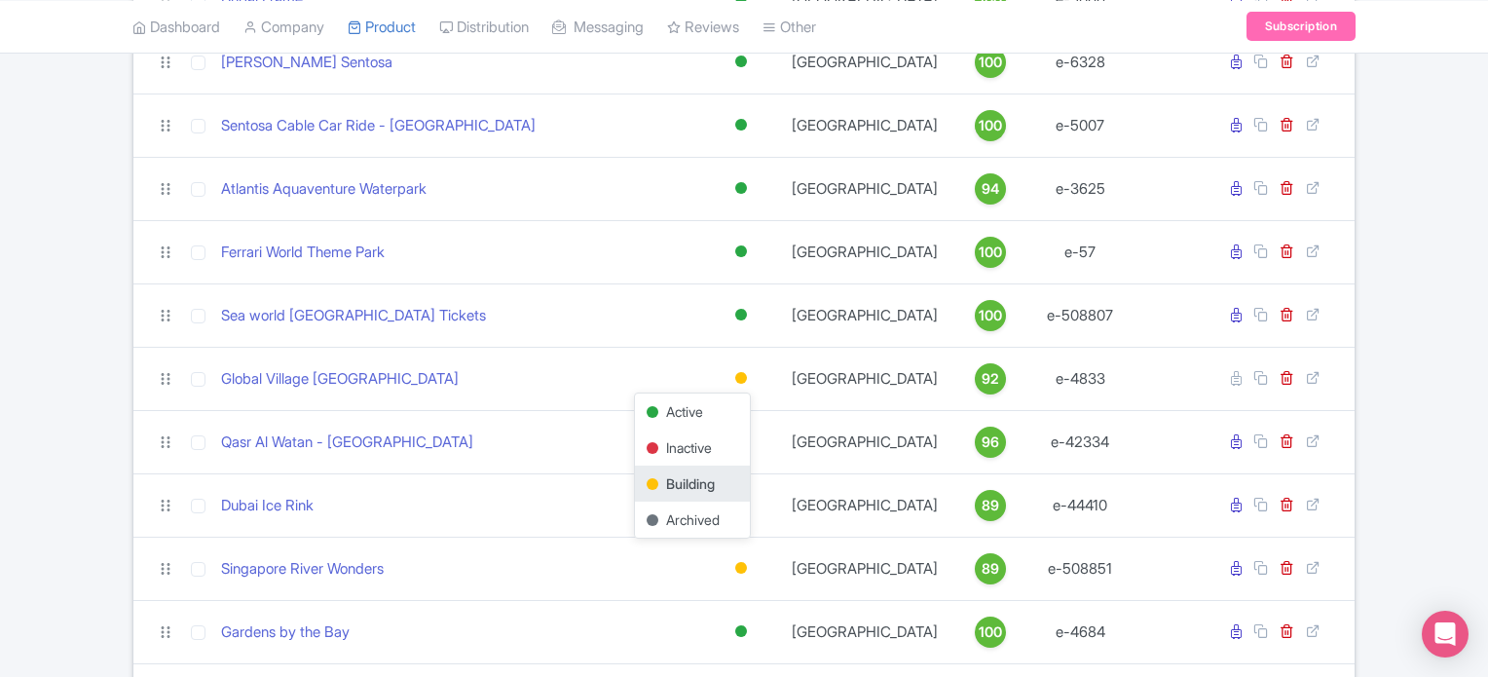
click at [72, 319] on div "Success Product status updated successfully Search Bulk Actions Delete Add to C…" at bounding box center [744, 372] width 1488 height 4079
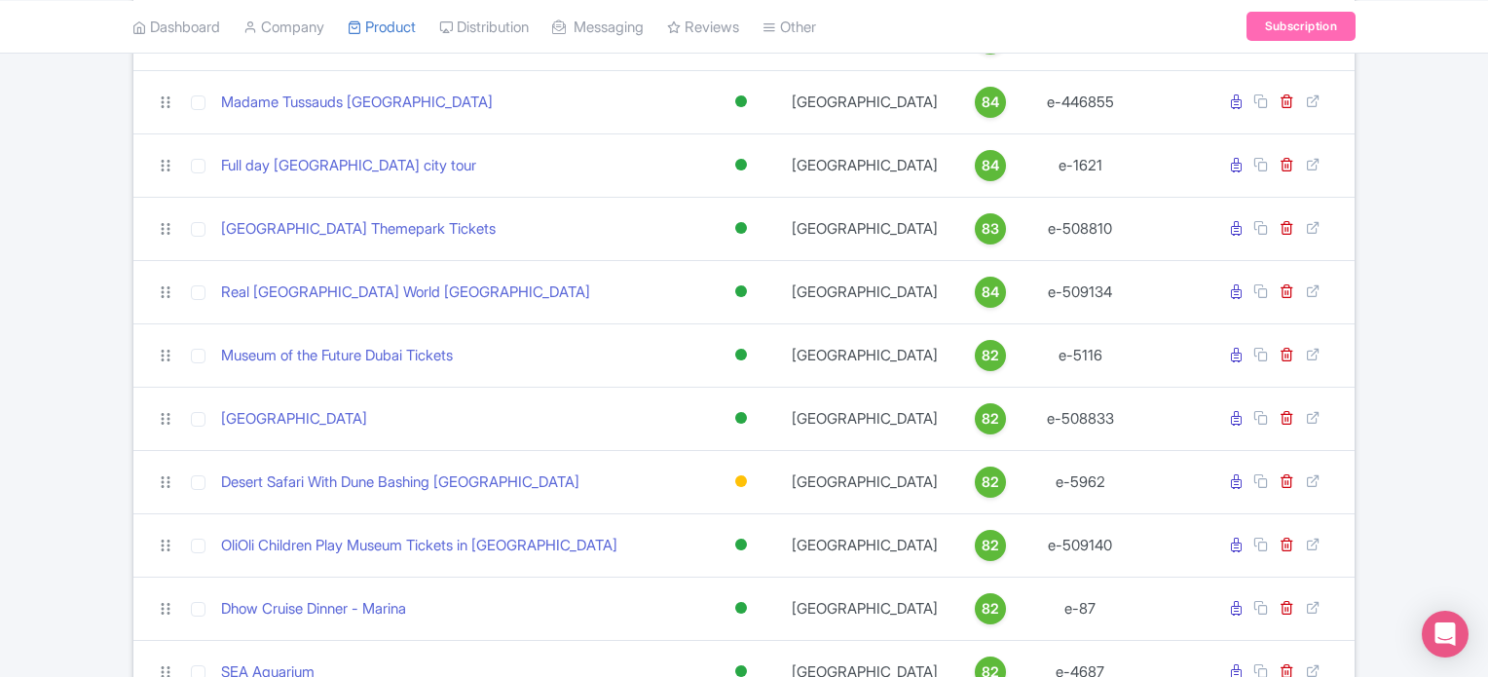
scroll to position [4186, 0]
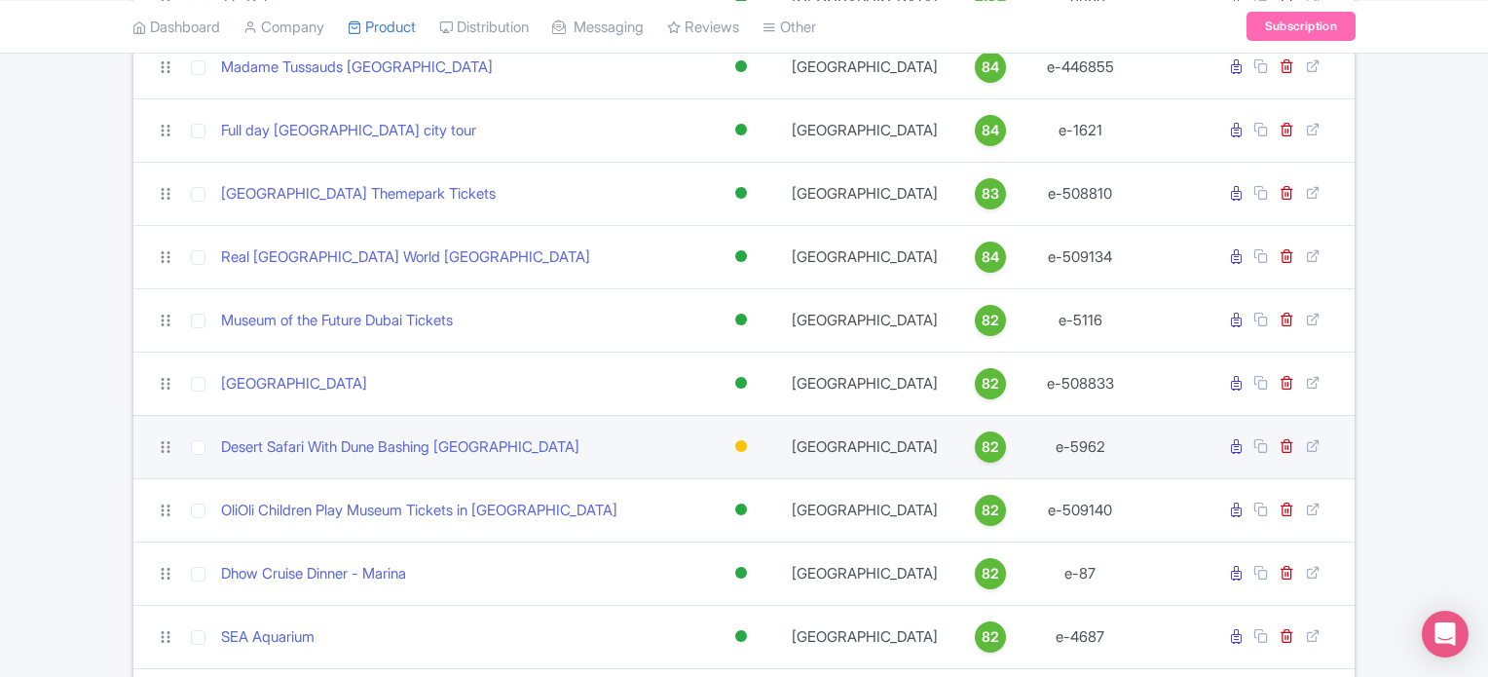
click at [736, 444] on div at bounding box center [741, 446] width 12 height 12
click at [692, 476] on div "Active" at bounding box center [692, 479] width 115 height 36
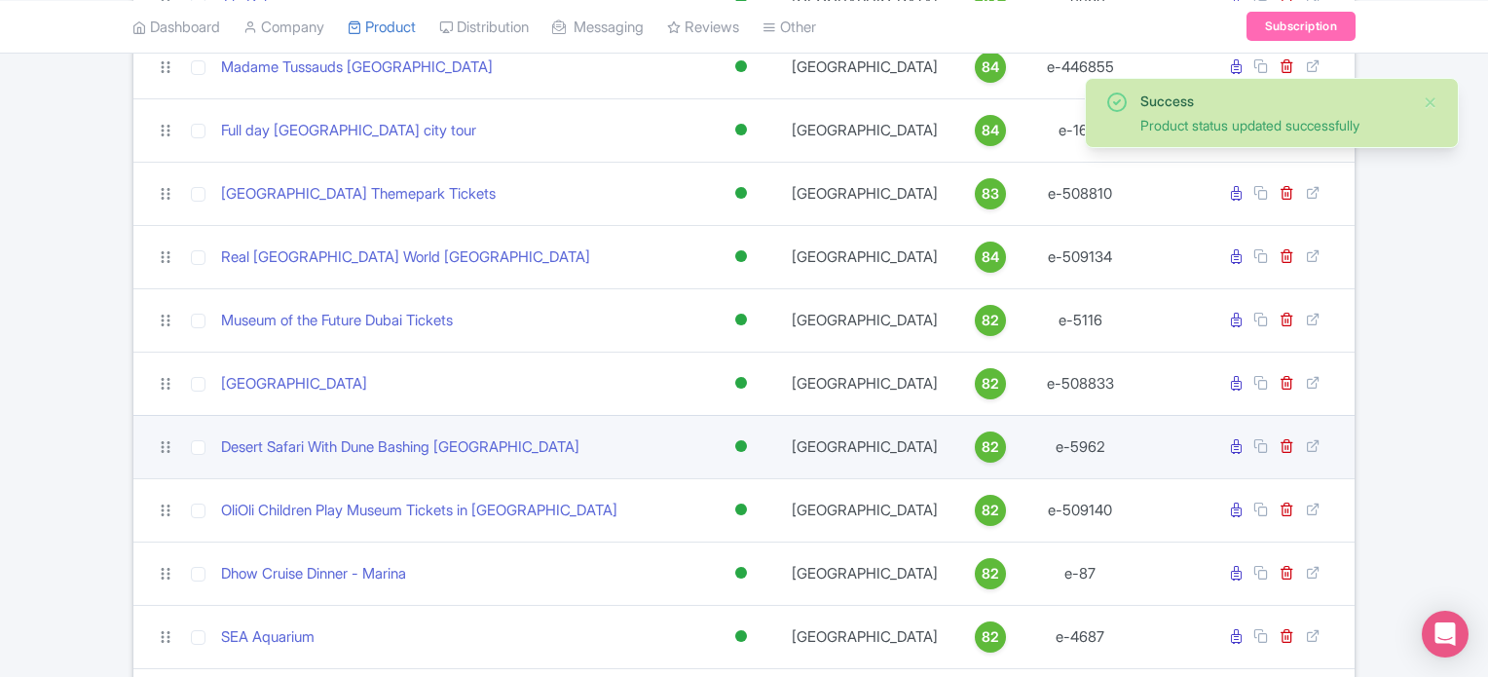
scroll to position [4673, 0]
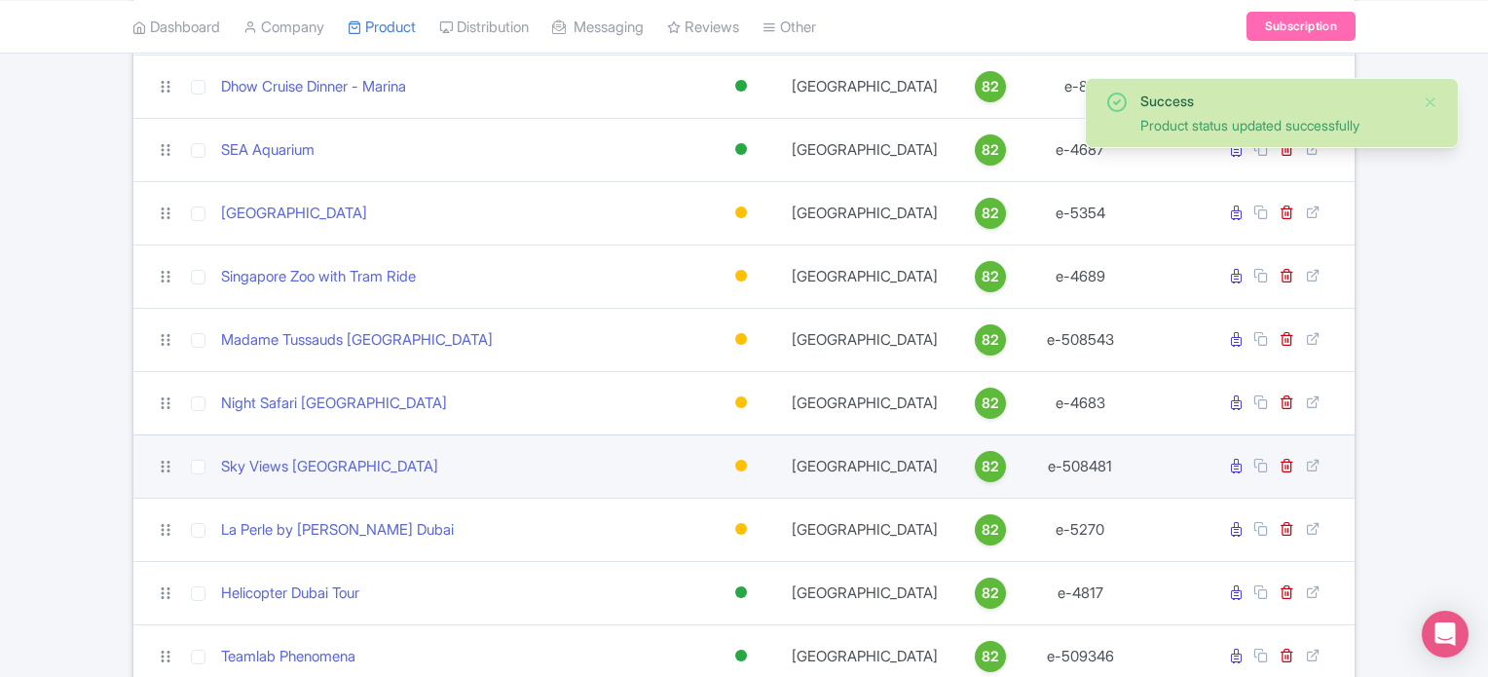
click at [742, 461] on div at bounding box center [741, 466] width 12 height 12
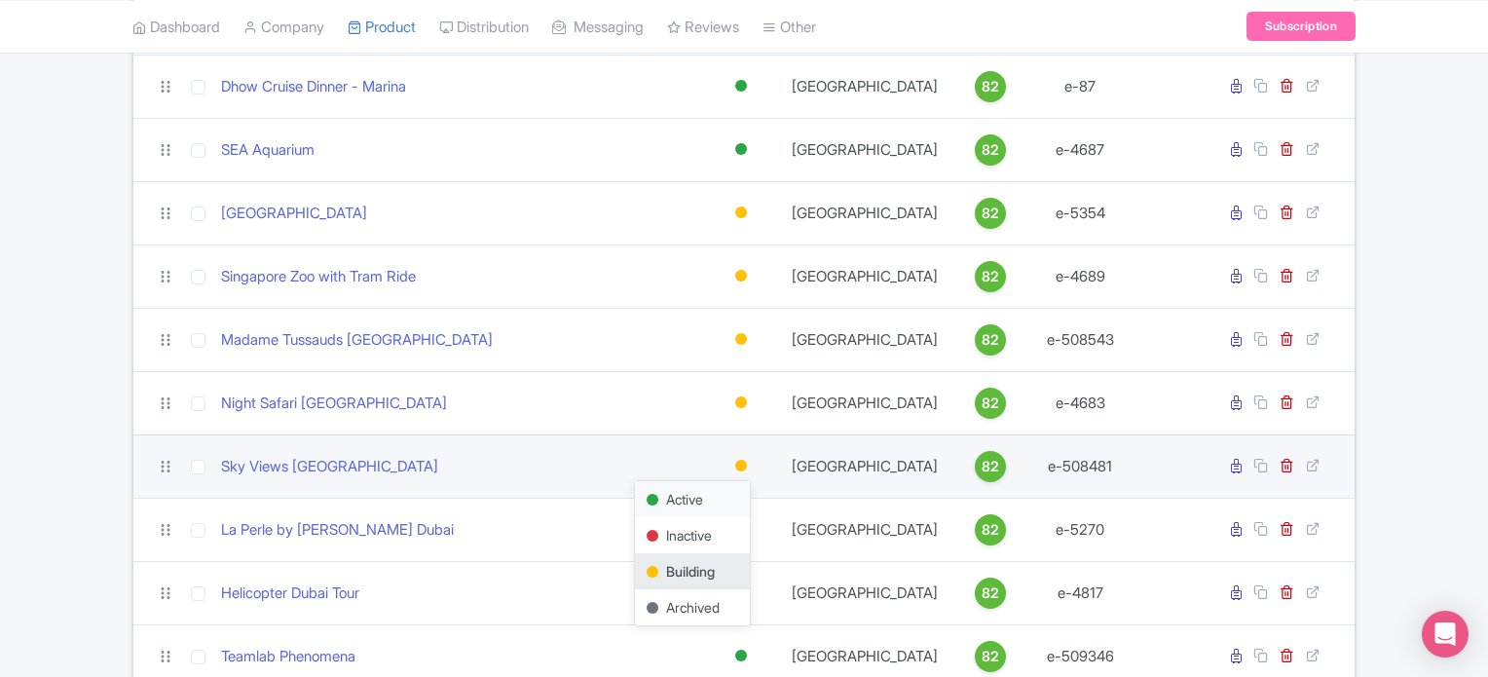
click at [681, 495] on div "Active" at bounding box center [692, 499] width 115 height 36
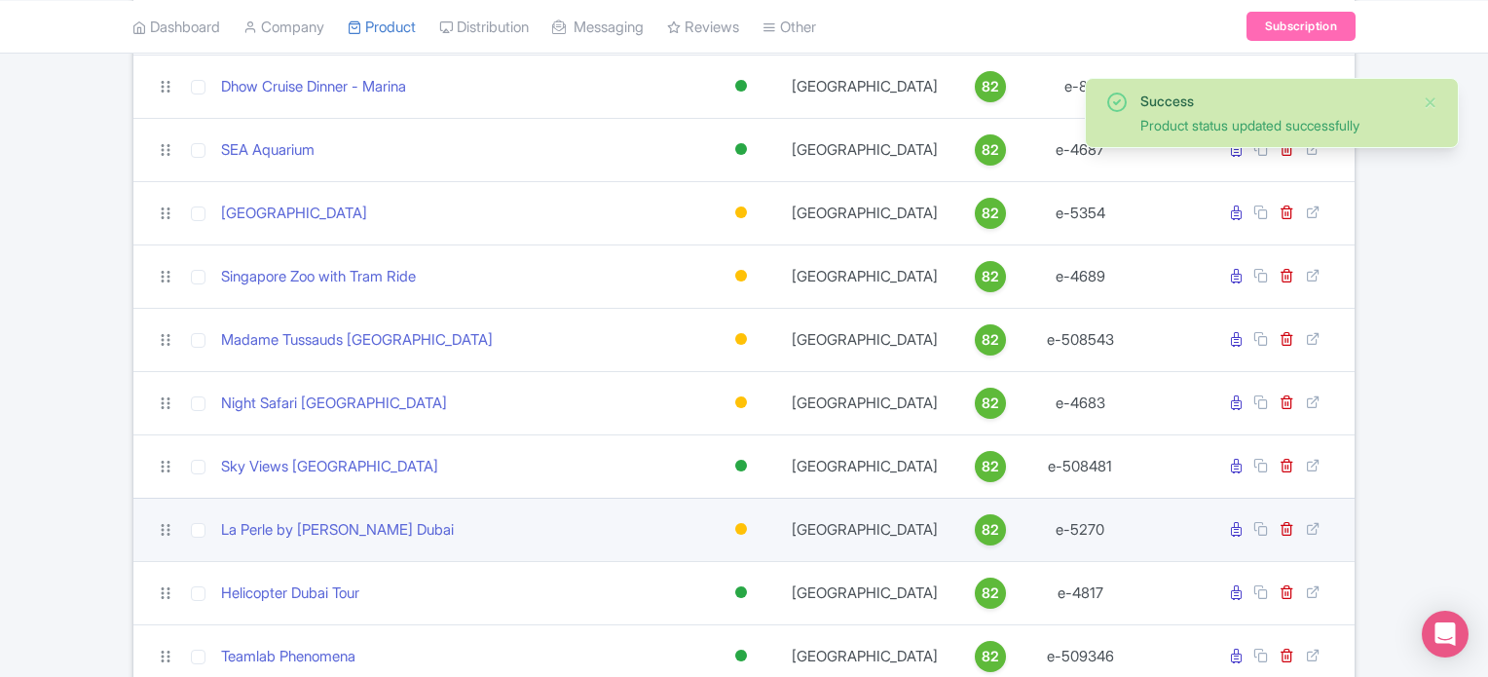
click at [736, 523] on div at bounding box center [741, 529] width 12 height 12
click at [685, 563] on div "Active" at bounding box center [692, 562] width 115 height 36
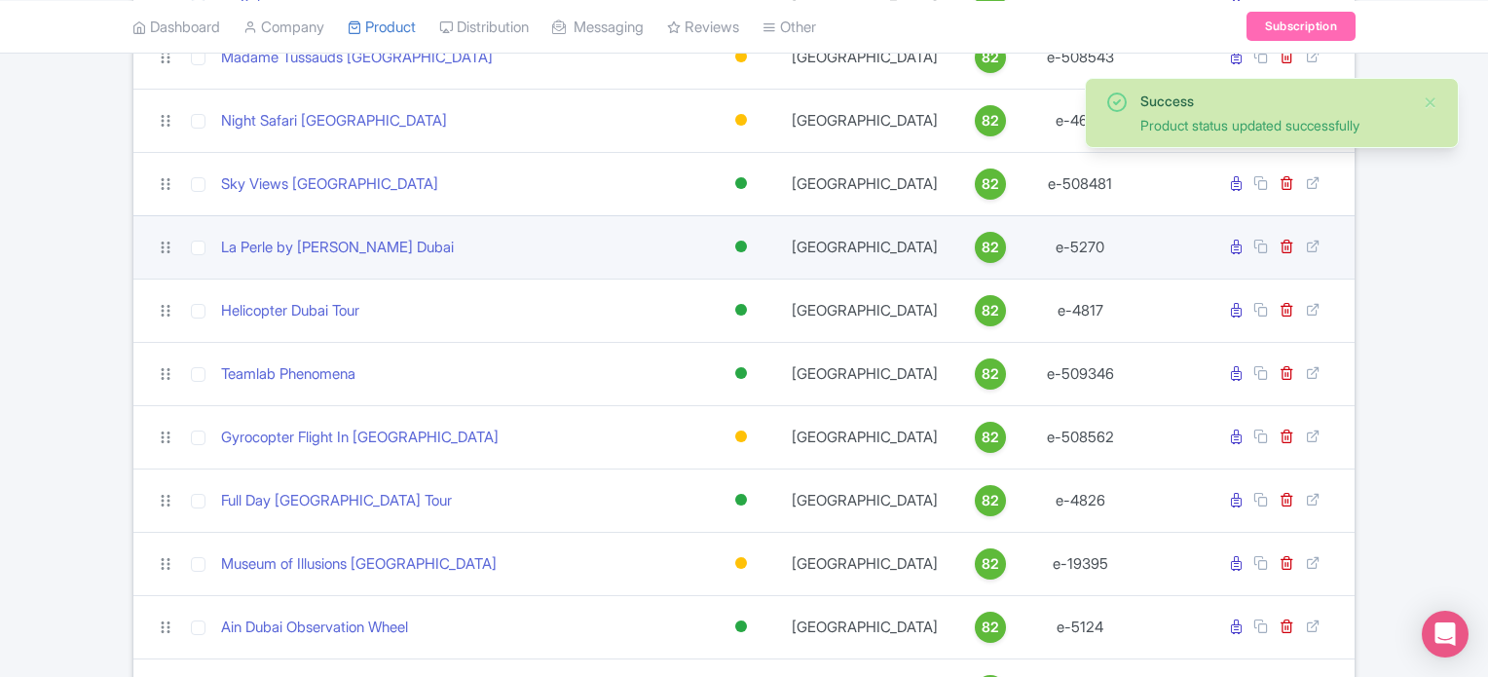
scroll to position [4965, 0]
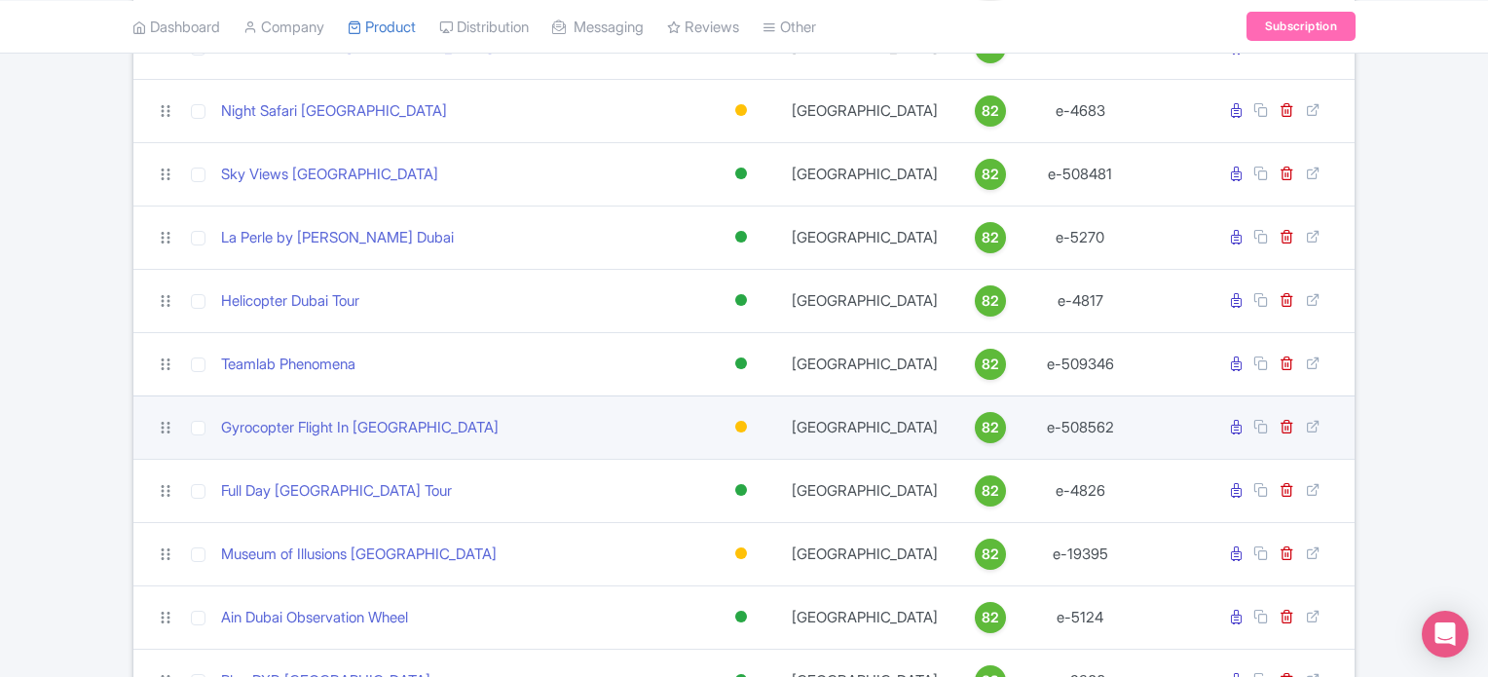
click at [743, 424] on div at bounding box center [741, 427] width 12 height 12
click at [690, 454] on div "Active" at bounding box center [692, 460] width 115 height 36
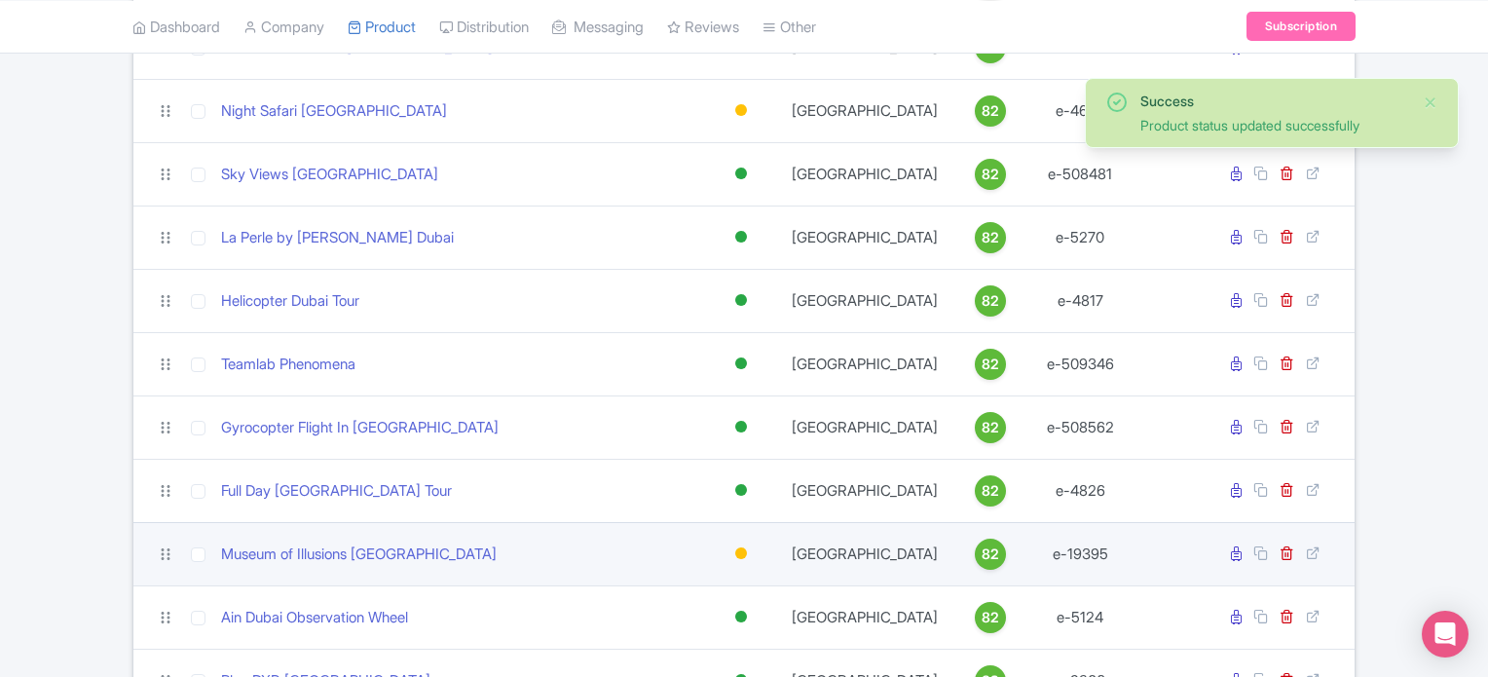
click at [735, 547] on div at bounding box center [741, 553] width 12 height 12
click at [683, 589] on div "Active" at bounding box center [692, 587] width 115 height 36
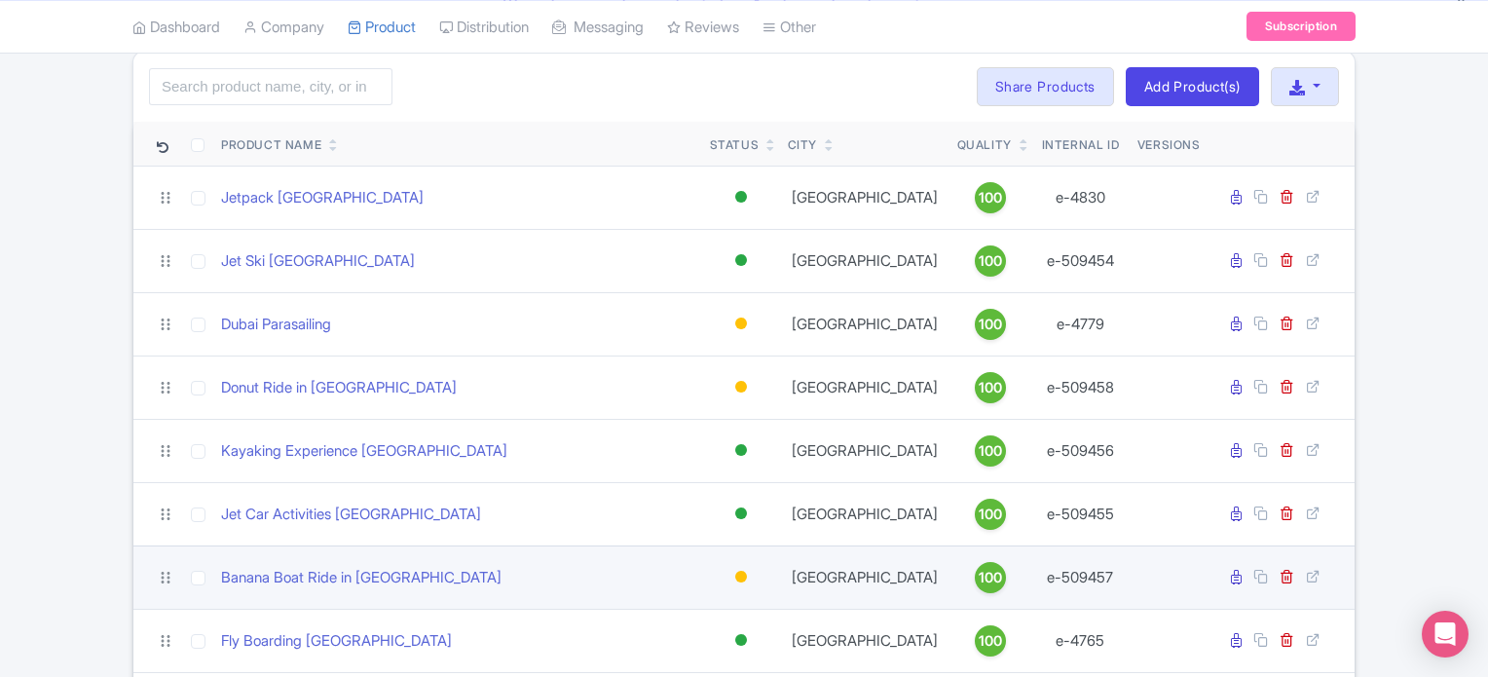
scroll to position [0, 0]
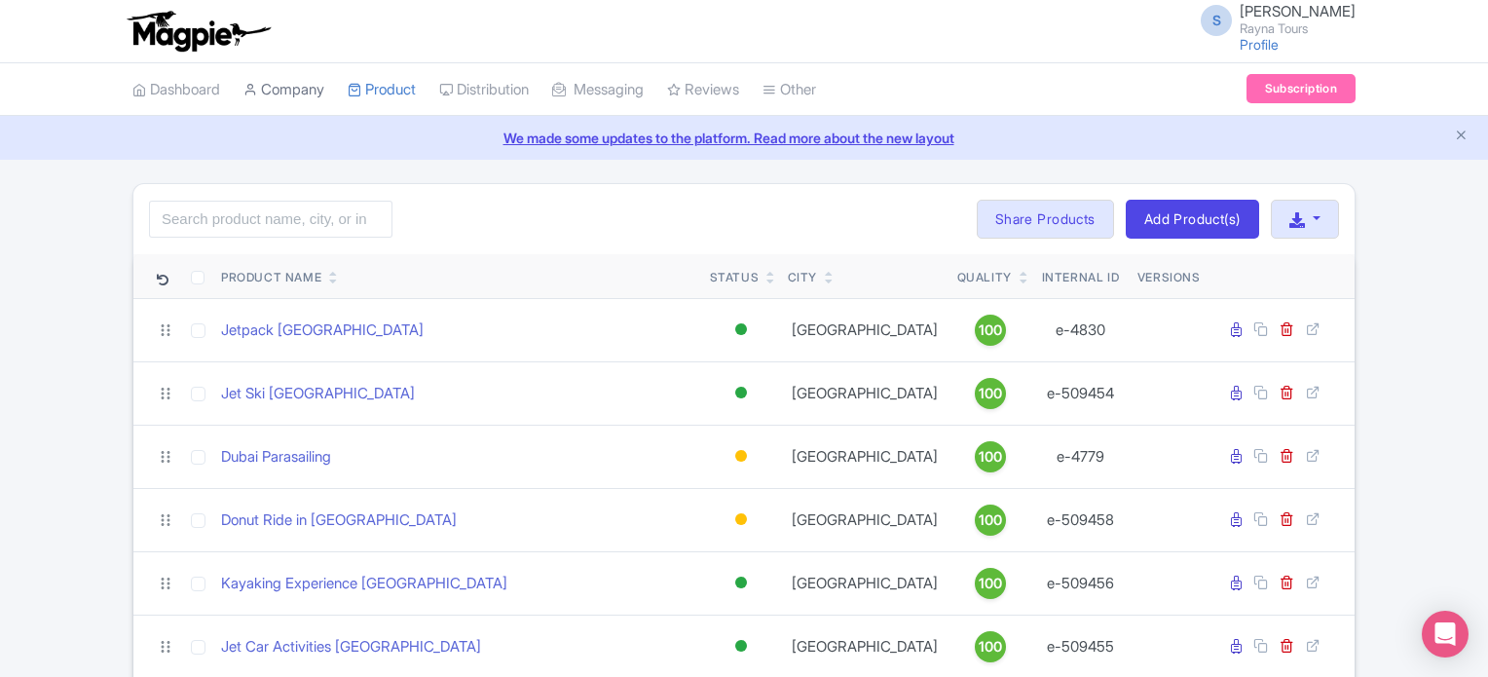
click at [301, 92] on link "Company" at bounding box center [283, 90] width 81 height 54
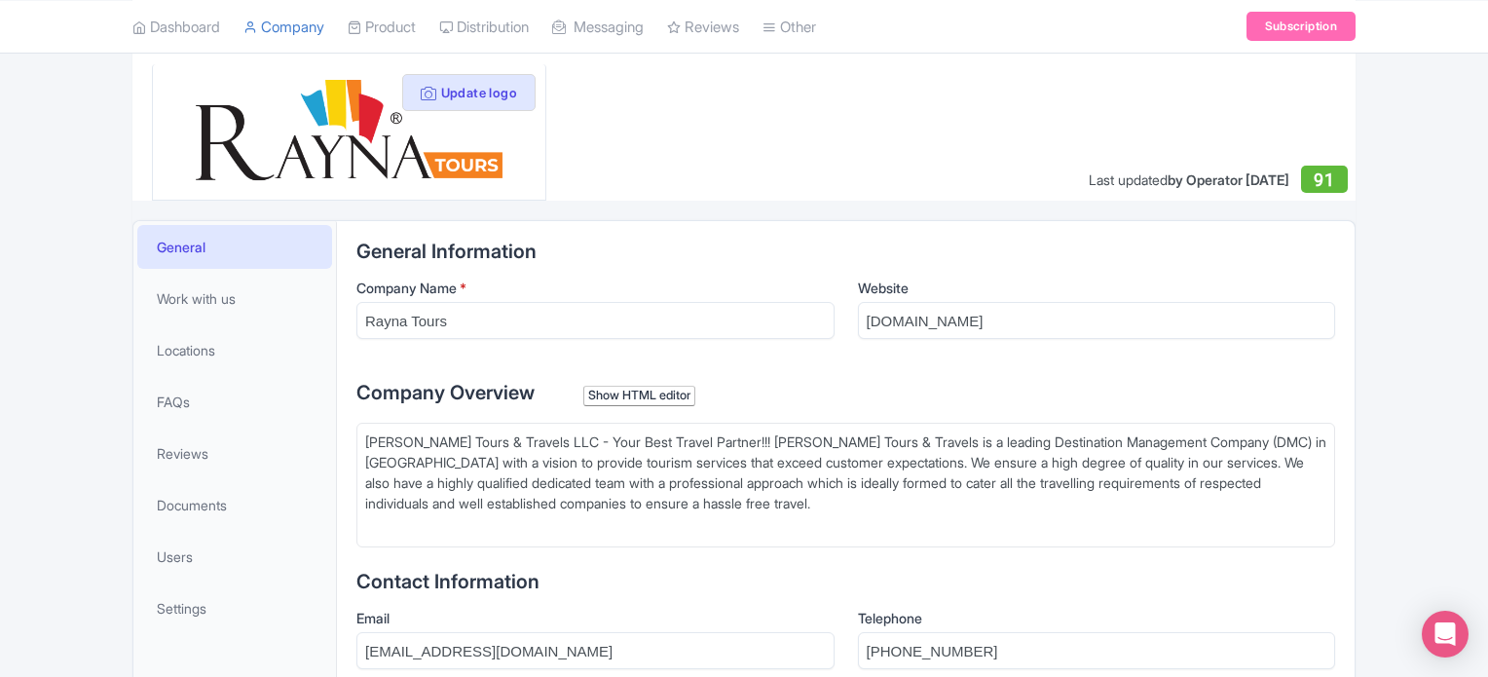
scroll to position [50, 0]
